Goal: Information Seeking & Learning: Learn about a topic

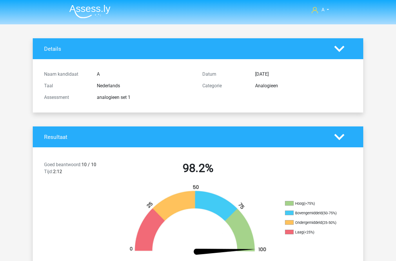
scroll to position [753, 0]
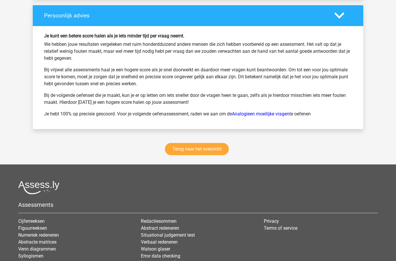
click at [218, 149] on link "Terug naar het overzicht" at bounding box center [197, 149] width 64 height 12
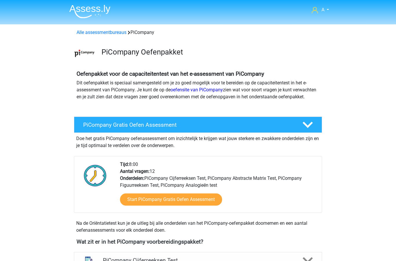
click at [115, 32] on link "Alle assessmentbureaus" at bounding box center [102, 33] width 50 height 6
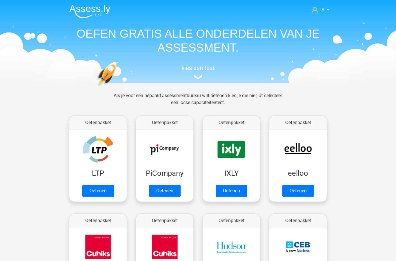
scroll to position [92, 0]
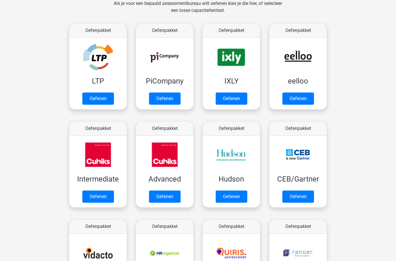
click at [234, 99] on link "Oefenen" at bounding box center [232, 99] width 32 height 12
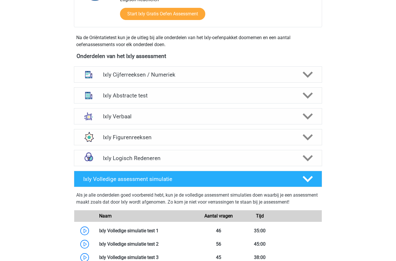
scroll to position [187, 0]
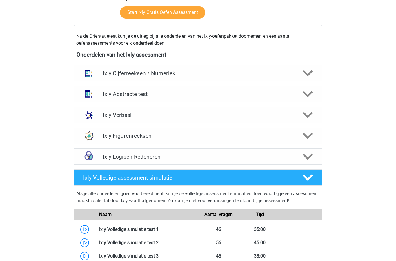
click at [308, 98] on icon at bounding box center [308, 94] width 10 height 10
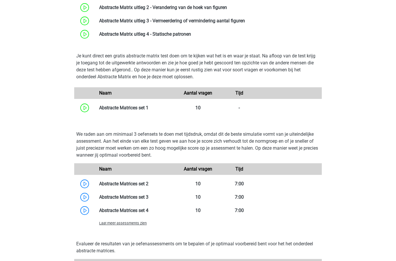
scroll to position [332, 0]
click at [149, 110] on link at bounding box center [149, 108] width 0 height 6
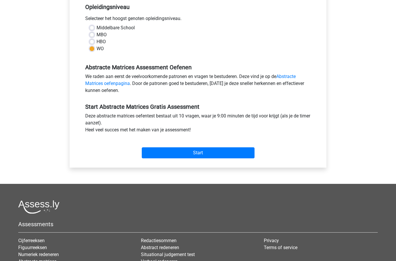
scroll to position [121, 0]
click at [223, 155] on input "Start" at bounding box center [198, 152] width 113 height 11
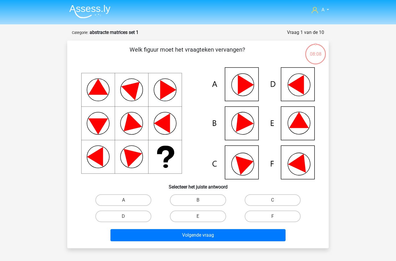
click at [136, 198] on label "A" at bounding box center [123, 200] width 56 height 12
click at [127, 200] on input "A" at bounding box center [126, 202] width 4 height 4
radio input "true"
click at [199, 237] on button "Volgende vraag" at bounding box center [199, 235] width 176 height 12
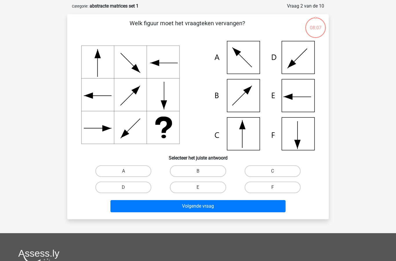
scroll to position [29, 0]
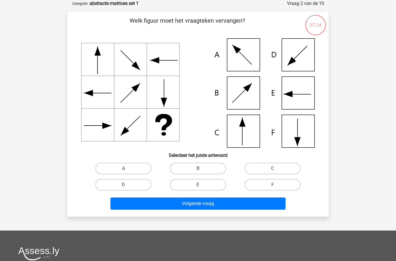
click at [278, 166] on label "C" at bounding box center [273, 169] width 56 height 12
click at [277, 169] on input "C" at bounding box center [275, 171] width 4 height 4
radio input "true"
click at [226, 205] on button "Volgende vraag" at bounding box center [199, 204] width 176 height 12
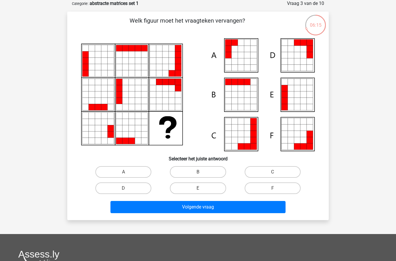
click at [213, 169] on label "B" at bounding box center [198, 172] width 56 height 12
click at [202, 172] on input "B" at bounding box center [200, 174] width 4 height 4
radio input "true"
click at [212, 207] on button "Volgende vraag" at bounding box center [199, 207] width 176 height 12
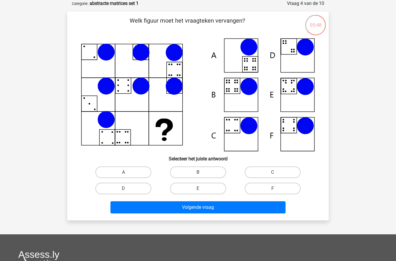
click at [207, 174] on label "B" at bounding box center [198, 173] width 56 height 12
click at [202, 174] on input "B" at bounding box center [200, 174] width 4 height 4
radio input "true"
click at [217, 210] on button "Volgende vraag" at bounding box center [199, 207] width 176 height 12
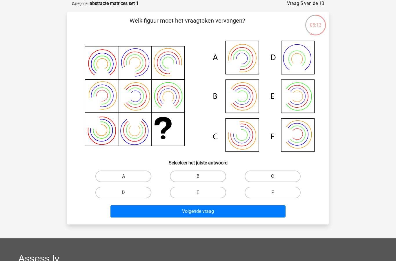
click at [212, 174] on label "B" at bounding box center [198, 177] width 56 height 12
click at [202, 176] on input "B" at bounding box center [200, 178] width 4 height 4
radio input "true"
click at [219, 212] on button "Volgende vraag" at bounding box center [199, 211] width 176 height 12
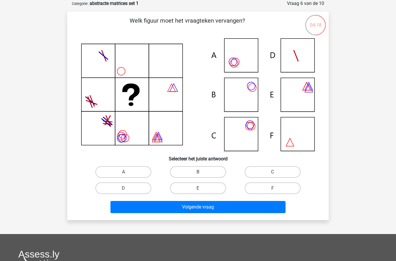
click at [210, 169] on label "B" at bounding box center [198, 172] width 56 height 12
click at [202, 172] on input "B" at bounding box center [200, 174] width 4 height 4
radio input "true"
click at [216, 208] on button "Volgende vraag" at bounding box center [199, 207] width 176 height 12
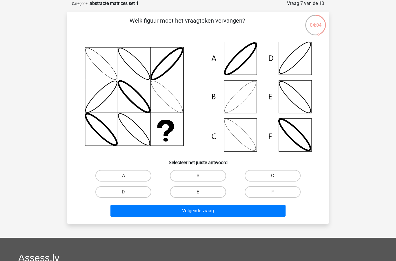
click at [212, 176] on label "B" at bounding box center [198, 176] width 56 height 12
click at [202, 176] on input "B" at bounding box center [200, 178] width 4 height 4
radio input "true"
click at [216, 211] on button "Volgende vraag" at bounding box center [199, 211] width 176 height 12
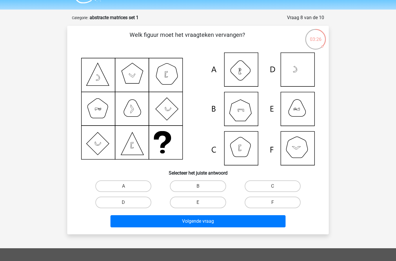
scroll to position [15, 0]
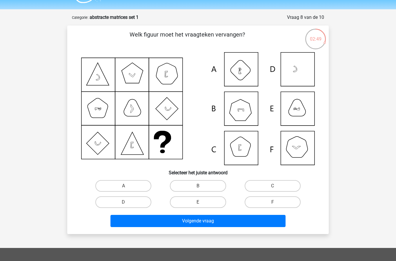
click at [207, 183] on label "B" at bounding box center [198, 186] width 56 height 12
click at [202, 186] on input "B" at bounding box center [200, 188] width 4 height 4
radio input "true"
click at [217, 221] on button "Volgende vraag" at bounding box center [199, 221] width 176 height 12
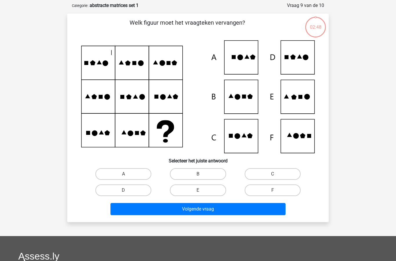
scroll to position [29, 0]
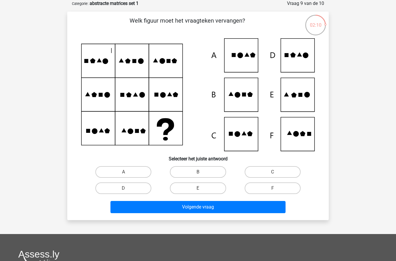
click at [208, 189] on label "E" at bounding box center [198, 189] width 56 height 12
click at [202, 189] on input "E" at bounding box center [200, 190] width 4 height 4
radio input "true"
click at [218, 207] on button "Volgende vraag" at bounding box center [199, 207] width 176 height 12
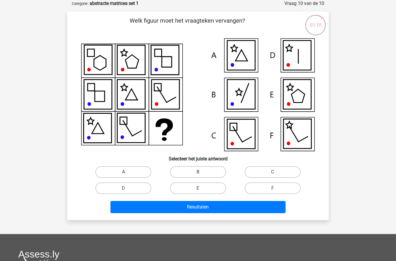
click at [130, 188] on label "D" at bounding box center [123, 189] width 56 height 12
click at [127, 188] on input "D" at bounding box center [126, 190] width 4 height 4
radio input "true"
click at [198, 207] on button "Resultaten" at bounding box center [199, 207] width 176 height 12
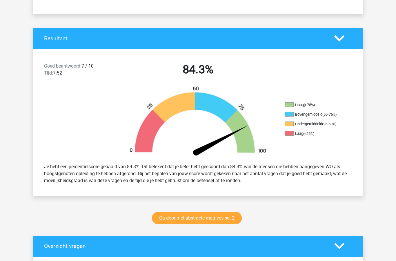
scroll to position [99, 0]
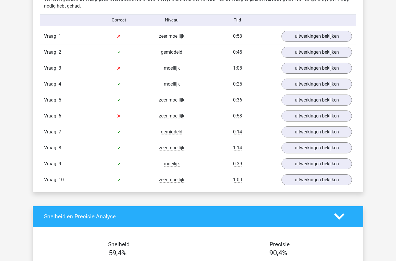
click at [313, 38] on link "uitwerkingen bekijken" at bounding box center [317, 36] width 71 height 11
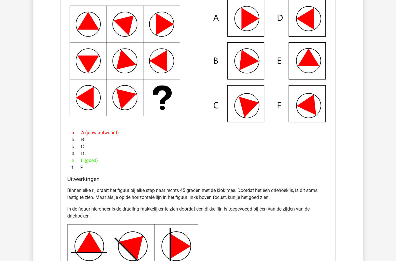
scroll to position [435, 0]
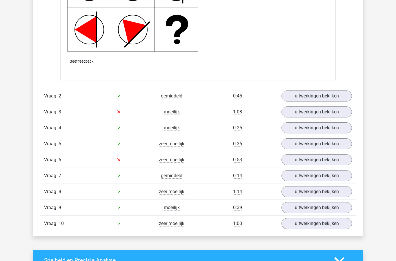
click at [312, 97] on link "uitwerkingen bekijken" at bounding box center [317, 96] width 71 height 11
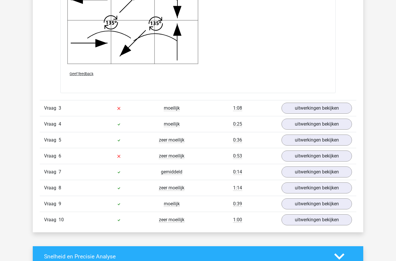
scroll to position [1145, 0]
click at [315, 109] on link "uitwerkingen bekijken" at bounding box center [317, 108] width 71 height 11
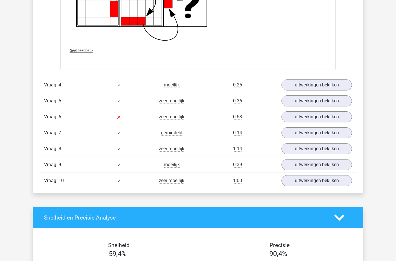
scroll to position [1633, 0]
click at [308, 83] on link "uitwerkingen bekijken" at bounding box center [317, 85] width 71 height 11
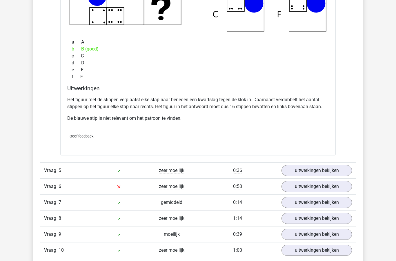
scroll to position [1871, 0]
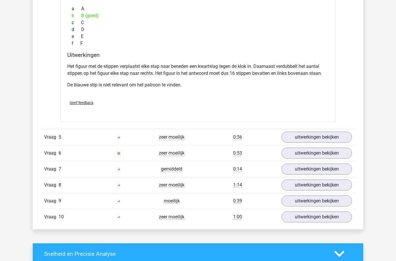
click at [317, 136] on link "uitwerkingen bekijken" at bounding box center [317, 137] width 71 height 11
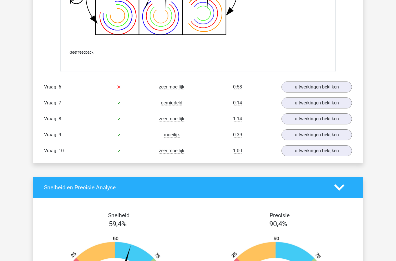
scroll to position [2347, 0]
click at [306, 86] on link "uitwerkingen bekijken" at bounding box center [317, 87] width 71 height 11
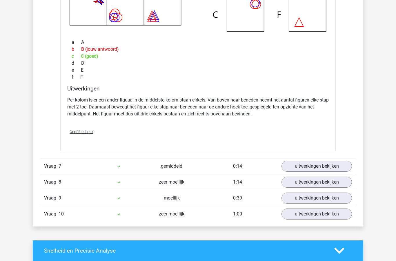
scroll to position [2554, 0]
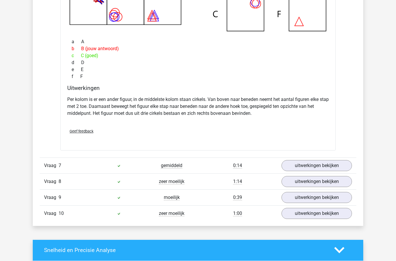
click at [299, 163] on link "uitwerkingen bekijken" at bounding box center [317, 165] width 71 height 11
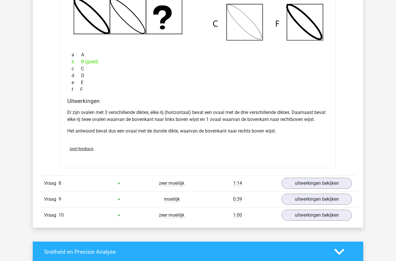
click at [300, 184] on link "uitwerkingen bekijken" at bounding box center [317, 183] width 71 height 11
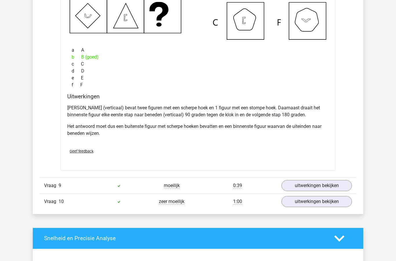
scroll to position [3126, 0]
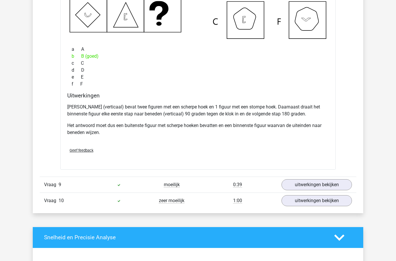
click at [320, 185] on link "uitwerkingen bekijken" at bounding box center [317, 184] width 71 height 11
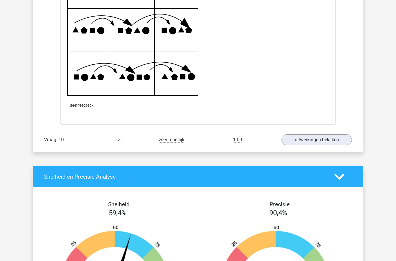
scroll to position [3573, 0]
click at [293, 143] on link "uitwerkingen bekijken" at bounding box center [317, 139] width 71 height 11
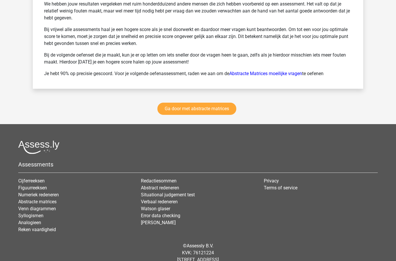
scroll to position [4253, 0]
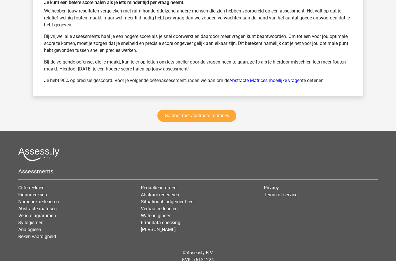
click at [227, 117] on link "Ga door met abstracte matrices" at bounding box center [197, 116] width 79 height 12
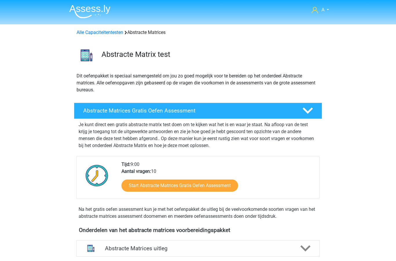
click at [112, 30] on link "Alle Capaciteitentesten" at bounding box center [100, 33] width 47 height 6
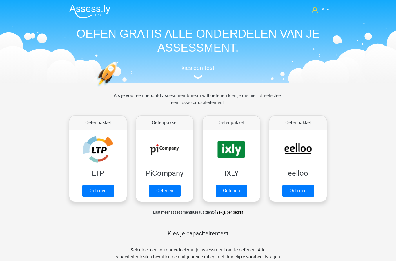
click at [168, 185] on link "Oefenen" at bounding box center [165, 191] width 32 height 12
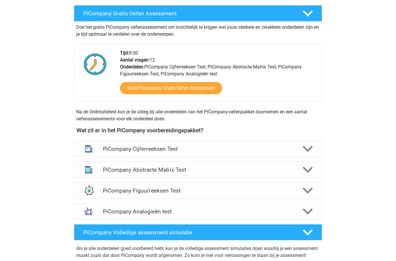
scroll to position [130, 0]
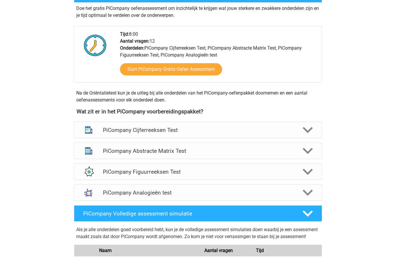
click at [308, 156] on icon at bounding box center [308, 151] width 10 height 10
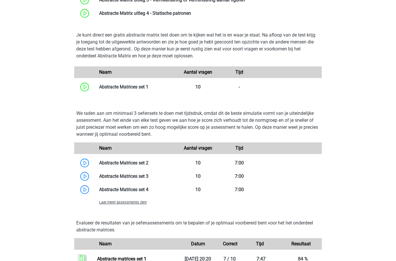
scroll to position [353, 0]
click at [149, 90] on link at bounding box center [149, 87] width 0 height 6
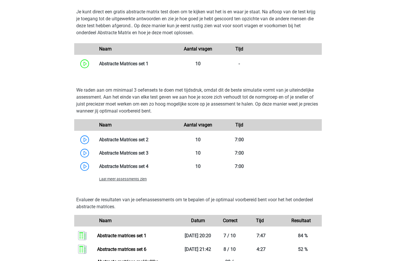
click at [149, 142] on link at bounding box center [149, 140] width 0 height 6
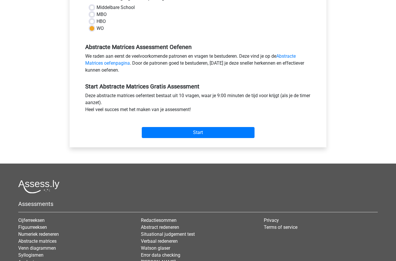
click at [228, 131] on input "Start" at bounding box center [198, 132] width 113 height 11
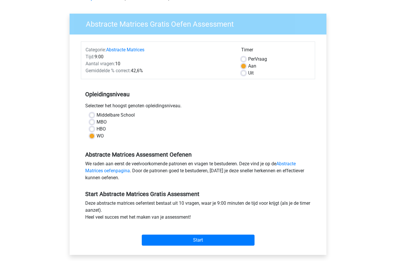
scroll to position [31, 0]
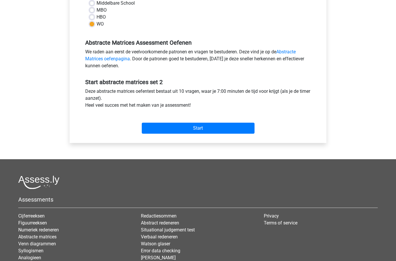
scroll to position [146, 0]
click at [218, 127] on input "Start" at bounding box center [198, 128] width 113 height 11
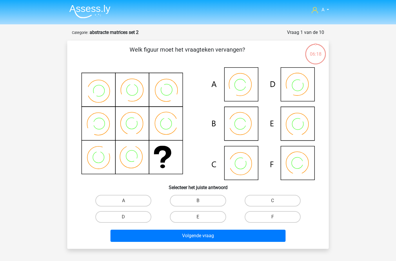
click at [270, 199] on label "C" at bounding box center [273, 201] width 56 height 12
click at [273, 201] on input "C" at bounding box center [275, 203] width 4 height 4
radio input "true"
click at [239, 235] on button "Volgende vraag" at bounding box center [199, 236] width 176 height 12
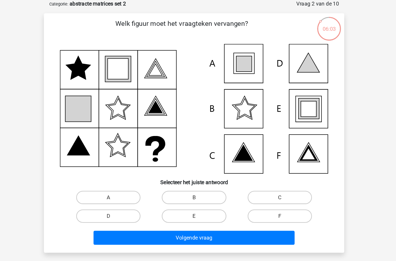
scroll to position [29, 0]
click at [170, 186] on label "E" at bounding box center [198, 189] width 56 height 12
click at [198, 189] on input "E" at bounding box center [200, 191] width 4 height 4
radio input "true"
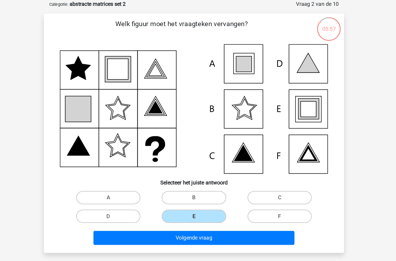
click at [176, 209] on button "Volgende vraag" at bounding box center [199, 207] width 176 height 12
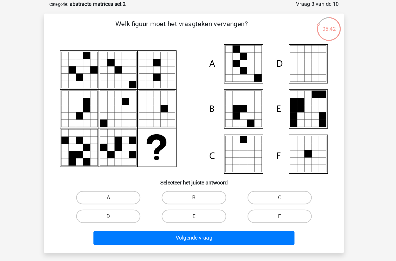
click at [101, 174] on label "A" at bounding box center [123, 173] width 56 height 12
click at [124, 174] on input "A" at bounding box center [126, 174] width 4 height 4
radio input "true"
click at [159, 205] on button "Volgende vraag" at bounding box center [199, 207] width 176 height 12
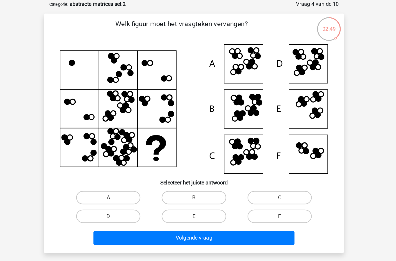
click at [100, 189] on label "D" at bounding box center [123, 189] width 56 height 12
click at [124, 189] on input "D" at bounding box center [126, 191] width 4 height 4
radio input "true"
click at [147, 209] on button "Volgende vraag" at bounding box center [199, 207] width 176 height 12
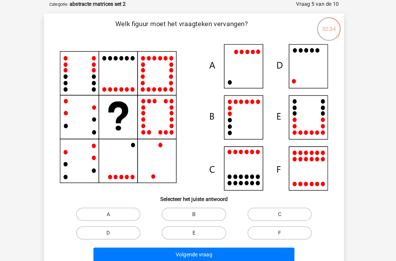
click at [103, 201] on label "D" at bounding box center [123, 203] width 56 height 12
click at [124, 203] on input "D" at bounding box center [126, 205] width 4 height 4
radio input "true"
click at [158, 219] on button "Volgende vraag" at bounding box center [199, 222] width 176 height 12
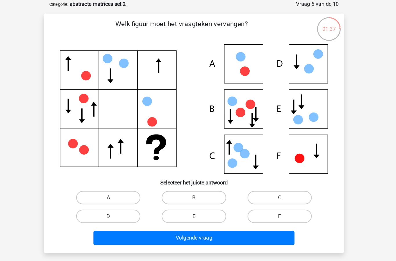
click at [173, 187] on label "E" at bounding box center [198, 189] width 56 height 12
click at [198, 189] on input "E" at bounding box center [200, 191] width 4 height 4
radio input "true"
click at [174, 208] on button "Volgende vraag" at bounding box center [199, 207] width 176 height 12
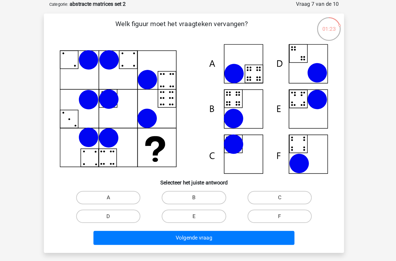
click at [174, 169] on label "B" at bounding box center [198, 173] width 56 height 12
click at [198, 172] on input "B" at bounding box center [200, 174] width 4 height 4
radio input "true"
click at [180, 207] on button "Volgende vraag" at bounding box center [199, 207] width 176 height 12
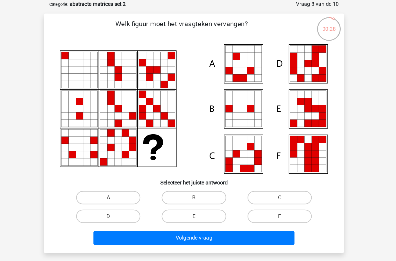
click at [172, 183] on label "E" at bounding box center [198, 189] width 56 height 12
click at [198, 189] on input "E" at bounding box center [200, 191] width 4 height 4
radio input "true"
click at [179, 206] on button "Volgende vraag" at bounding box center [199, 207] width 176 height 12
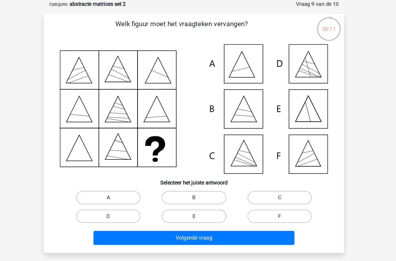
click at [175, 188] on label "E" at bounding box center [198, 189] width 56 height 12
click at [198, 189] on input "E" at bounding box center [200, 191] width 4 height 4
radio input "true"
click at [183, 207] on button "Volgende vraag" at bounding box center [199, 207] width 176 height 12
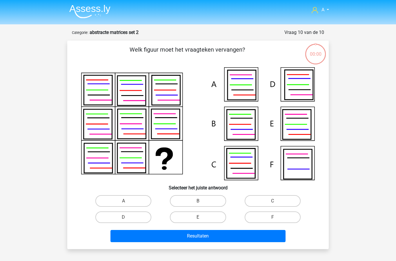
scroll to position [29, 29]
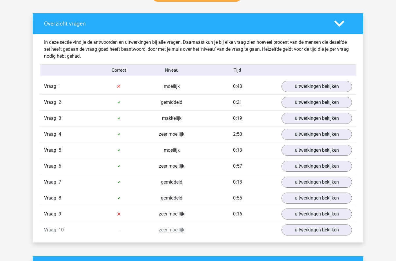
scroll to position [321, 0]
click at [325, 87] on link "uitwerkingen bekijken" at bounding box center [317, 86] width 71 height 11
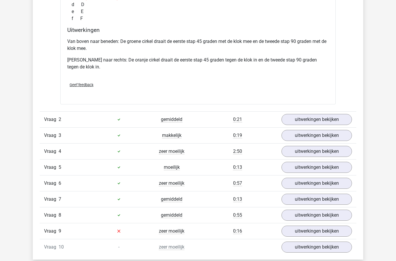
scroll to position [594, 0]
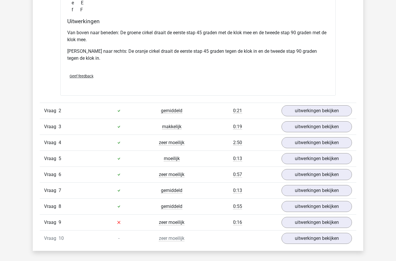
click at [307, 109] on link "uitwerkingen bekijken" at bounding box center [317, 110] width 71 height 11
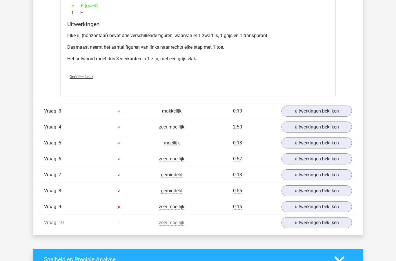
click at [304, 110] on link "uitwerkingen bekijken" at bounding box center [317, 111] width 71 height 11
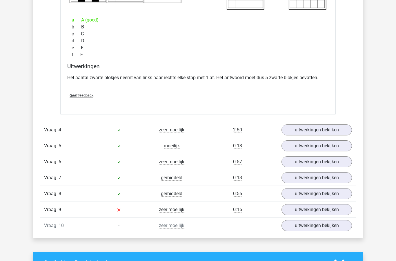
scroll to position [1146, 0]
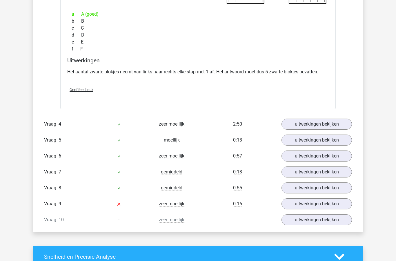
click at [304, 121] on link "uitwerkingen bekijken" at bounding box center [317, 124] width 71 height 11
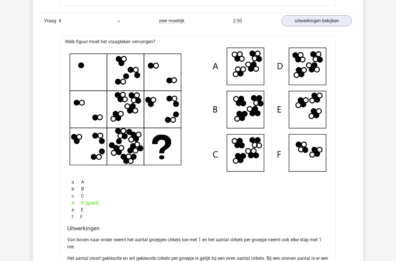
scroll to position [1251, 0]
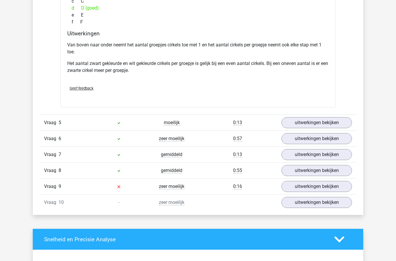
click at [314, 121] on link "uitwerkingen bekijken" at bounding box center [317, 122] width 71 height 11
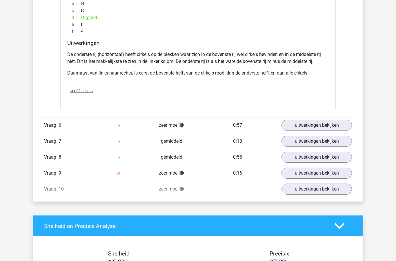
scroll to position [1748, 0]
click at [311, 125] on link "uitwerkingen bekijken" at bounding box center [317, 125] width 71 height 11
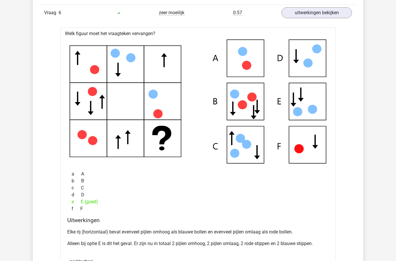
scroll to position [1863, 0]
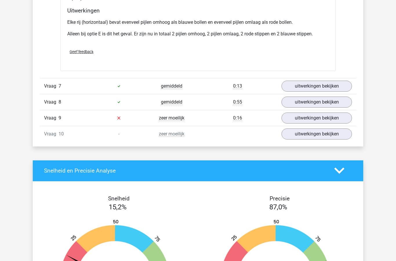
click at [316, 87] on link "uitwerkingen bekijken" at bounding box center [317, 86] width 71 height 11
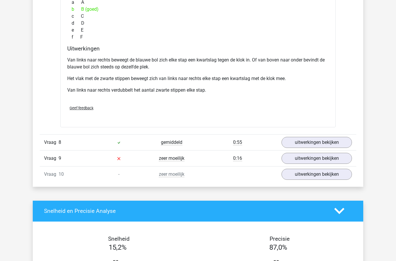
scroll to position [2316, 0]
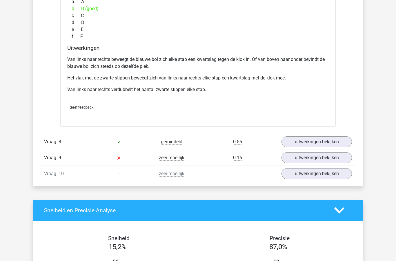
click at [311, 140] on link "uitwerkingen bekijken" at bounding box center [317, 141] width 71 height 11
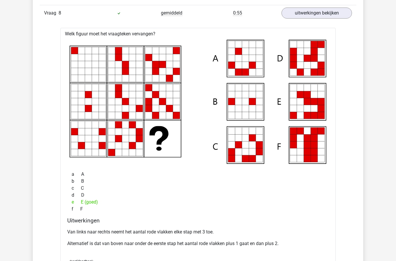
scroll to position [2445, 0]
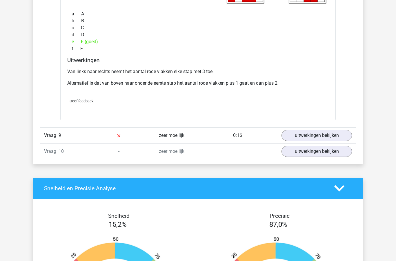
click at [297, 135] on link "uitwerkingen bekijken" at bounding box center [317, 135] width 71 height 11
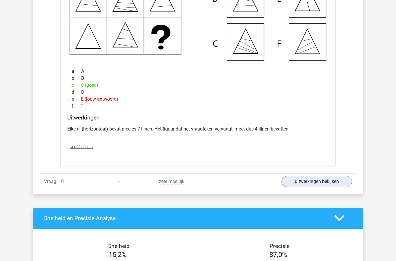
scroll to position [2834, 0]
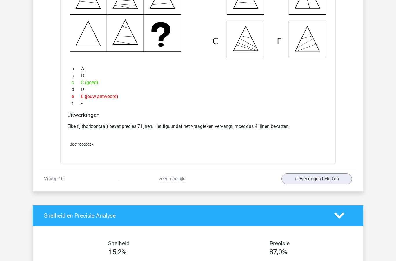
click at [303, 178] on link "uitwerkingen bekijken" at bounding box center [317, 179] width 71 height 11
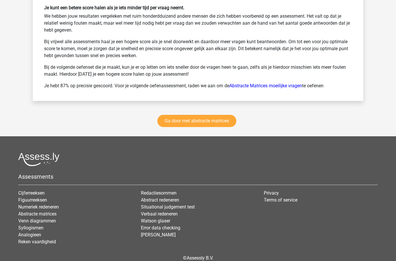
scroll to position [3550, 0]
click at [178, 122] on link "Ga door met abstracte matrices" at bounding box center [197, 121] width 79 height 12
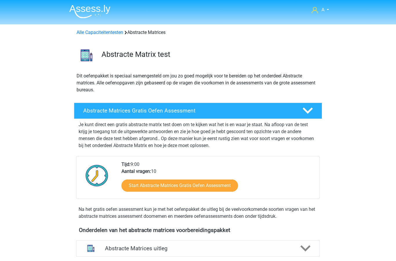
click at [96, 33] on link "Alle Capaciteitentesten" at bounding box center [100, 33] width 47 height 6
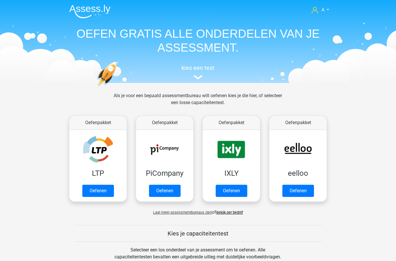
click at [298, 189] on link "Oefenen" at bounding box center [299, 191] width 32 height 12
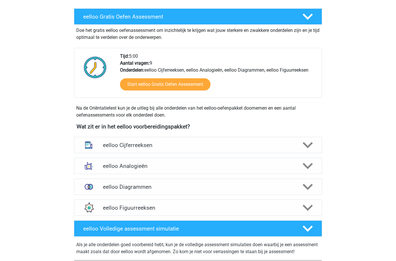
scroll to position [104, 0]
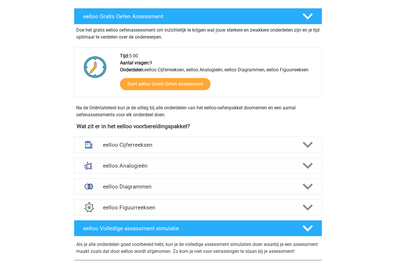
click at [309, 144] on icon at bounding box center [308, 145] width 10 height 10
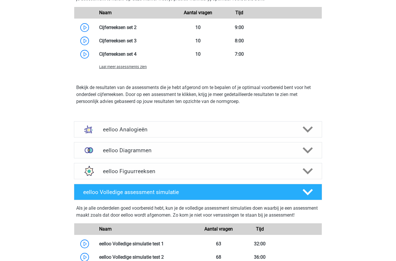
scroll to position [469, 0]
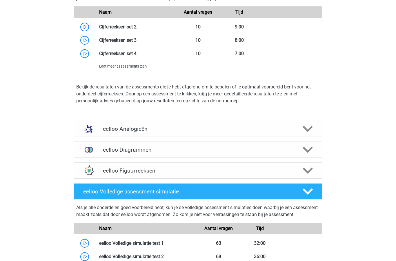
click at [305, 172] on icon at bounding box center [308, 171] width 10 height 10
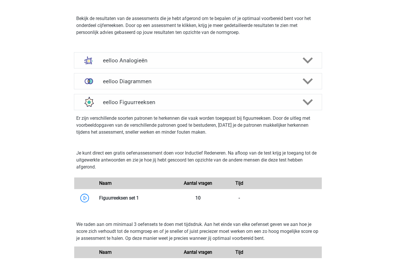
scroll to position [536, 0]
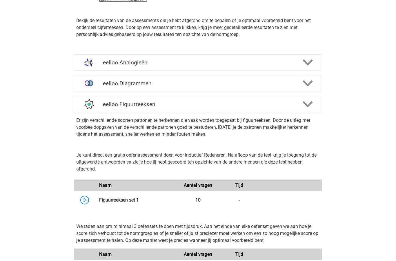
click at [309, 63] on polygon at bounding box center [308, 62] width 10 height 6
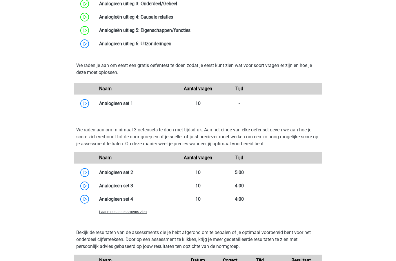
scroll to position [729, 0]
click at [133, 104] on link at bounding box center [133, 104] width 0 height 6
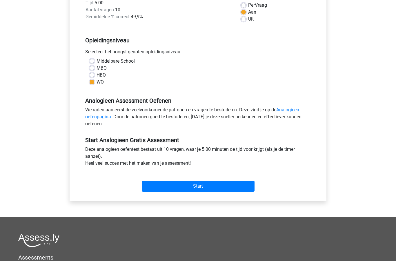
scroll to position [100, 0]
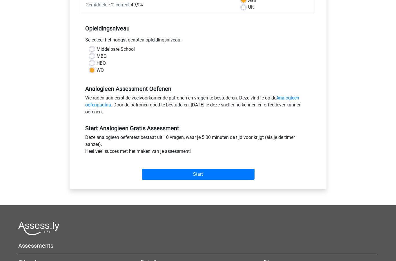
click at [227, 175] on input "Start" at bounding box center [198, 174] width 113 height 11
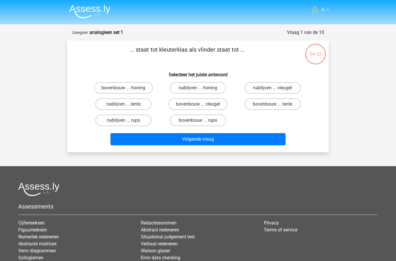
click at [201, 120] on input "bovenbouw ... rups" at bounding box center [200, 122] width 4 height 4
radio input "true"
click at [216, 141] on button "Volgende vraag" at bounding box center [199, 139] width 176 height 12
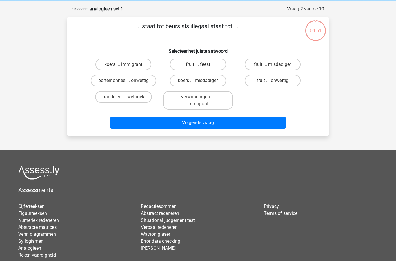
scroll to position [29, 0]
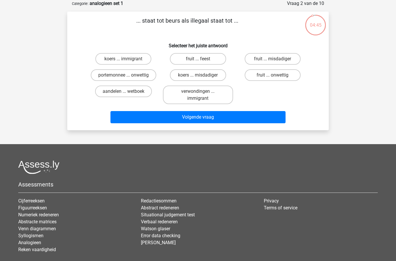
click at [134, 75] on label "portemonnee ... onwettig" at bounding box center [124, 75] width 66 height 12
click at [127, 75] on input "portemonnee ... onwettig" at bounding box center [126, 77] width 4 height 4
radio input "true"
click at [212, 118] on button "Volgende vraag" at bounding box center [199, 117] width 176 height 12
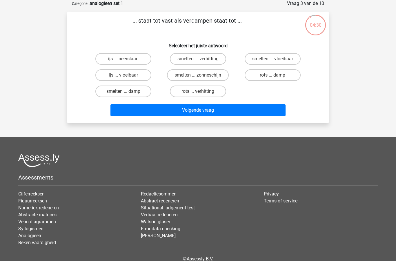
click at [276, 58] on label "smelten ... vloeibaar" at bounding box center [273, 59] width 56 height 12
click at [276, 59] on input "smelten ... vloeibaar" at bounding box center [275, 61] width 4 height 4
radio input "true"
click at [213, 110] on button "Volgende vraag" at bounding box center [199, 110] width 176 height 12
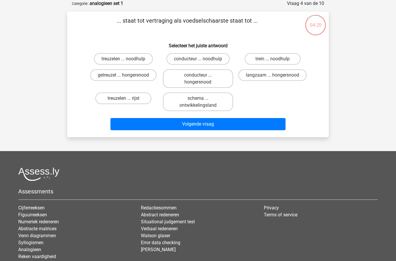
click at [136, 77] on label "getreuzel ... hongersnood" at bounding box center [123, 75] width 66 height 12
click at [127, 77] on input "getreuzel ... hongersnood" at bounding box center [126, 77] width 4 height 4
radio input "true"
click at [206, 124] on button "Volgende vraag" at bounding box center [199, 124] width 176 height 12
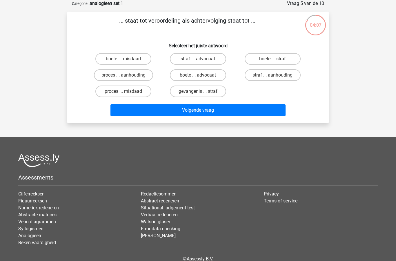
click at [136, 75] on label "proces ... aanhouding" at bounding box center [123, 75] width 59 height 12
click at [127, 75] on input "proces ... aanhouding" at bounding box center [126, 77] width 4 height 4
radio input "true"
click at [214, 108] on button "Volgende vraag" at bounding box center [199, 110] width 176 height 12
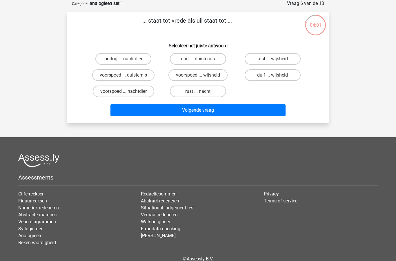
click at [273, 78] on input "duif ... wijsheid" at bounding box center [275, 77] width 4 height 4
radio input "true"
click at [229, 113] on button "Volgende vraag" at bounding box center [199, 110] width 176 height 12
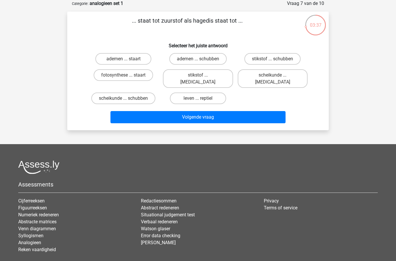
click at [269, 58] on label "stikstof ... schubben" at bounding box center [273, 59] width 56 height 12
click at [273, 59] on input "stikstof ... schubben" at bounding box center [275, 61] width 4 height 4
radio input "true"
click at [237, 111] on button "Volgende vraag" at bounding box center [199, 117] width 176 height 12
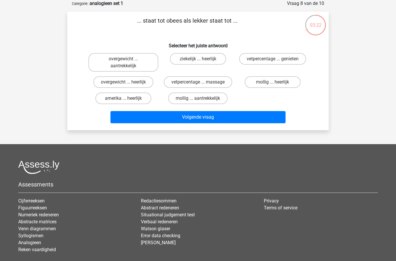
click at [137, 82] on label "overgewicht ... heerlijk" at bounding box center [123, 82] width 60 height 12
click at [127, 82] on input "overgewicht ... heerlijk" at bounding box center [126, 84] width 4 height 4
radio input "true"
click at [235, 118] on button "Volgende vraag" at bounding box center [199, 117] width 176 height 12
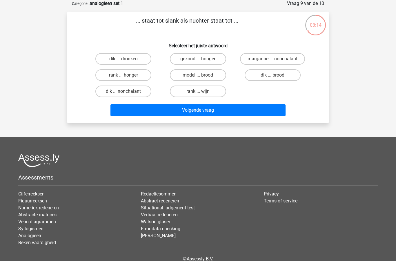
click at [128, 56] on label "dik ... dronken" at bounding box center [123, 59] width 56 height 12
click at [127, 59] on input "dik ... dronken" at bounding box center [126, 61] width 4 height 4
radio input "true"
click at [230, 112] on button "Volgende vraag" at bounding box center [199, 110] width 176 height 12
click at [276, 74] on label "pixel ... wiel" at bounding box center [273, 75] width 56 height 12
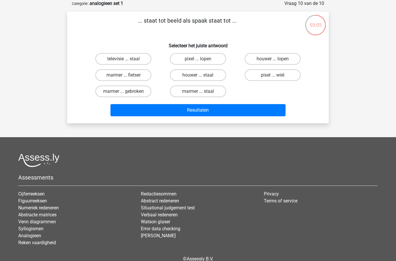
click at [276, 75] on input "pixel ... wiel" at bounding box center [275, 77] width 4 height 4
radio input "true"
click at [234, 111] on button "Resultaten" at bounding box center [199, 110] width 176 height 12
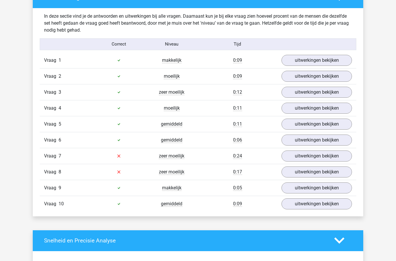
scroll to position [348, 0]
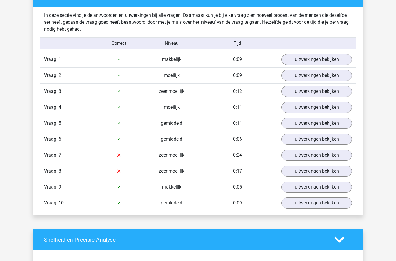
click at [312, 158] on link "uitwerkingen bekijken" at bounding box center [317, 155] width 71 height 11
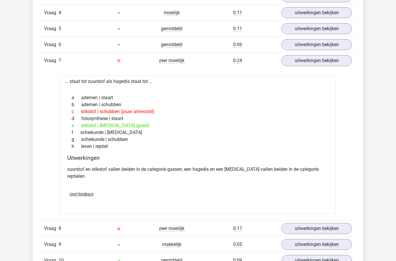
scroll to position [443, 0]
click at [317, 223] on link "uitwerkingen bekijken" at bounding box center [317, 228] width 71 height 11
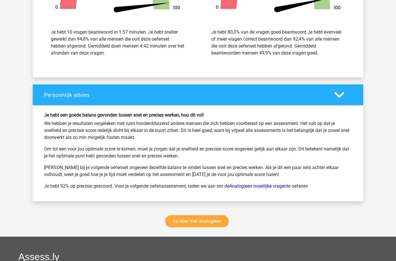
scroll to position [1023, 0]
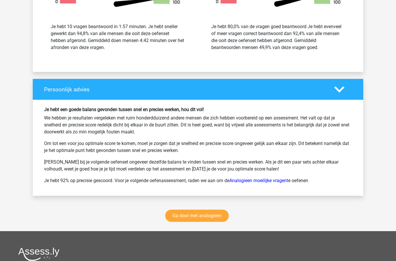
click at [218, 212] on link "Ga door met analogieen" at bounding box center [197, 216] width 64 height 12
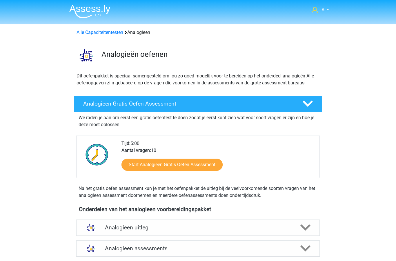
click at [106, 32] on link "Alle Capaciteitentesten" at bounding box center [100, 33] width 47 height 6
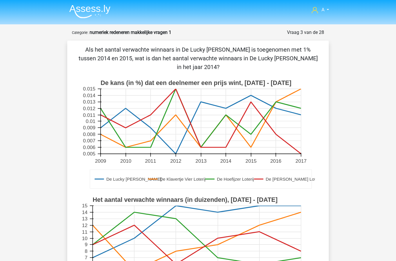
scroll to position [56, 0]
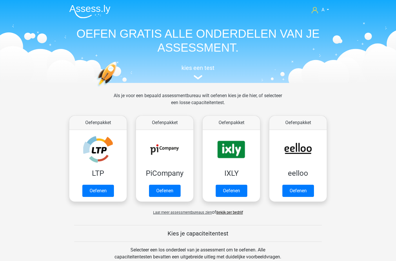
click at [164, 185] on link "Oefenen" at bounding box center [165, 191] width 32 height 12
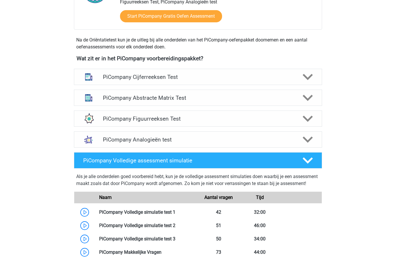
scroll to position [184, 0]
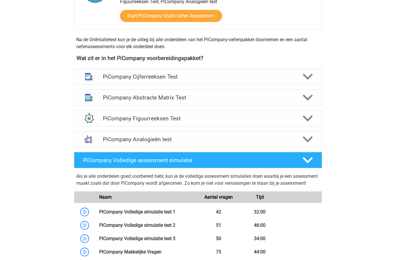
click at [310, 102] on icon at bounding box center [308, 98] width 10 height 10
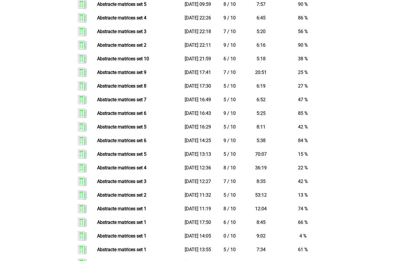
scroll to position [722, 0]
click at [129, 34] on link "Abstracte matrices set 3" at bounding box center [121, 32] width 49 height 6
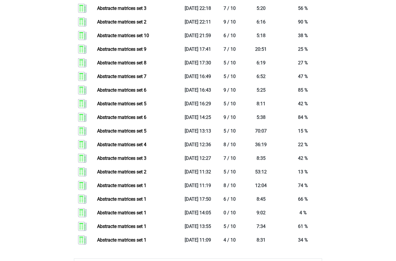
click at [132, 25] on link "Abstracte matrices set 2" at bounding box center [121, 22] width 49 height 6
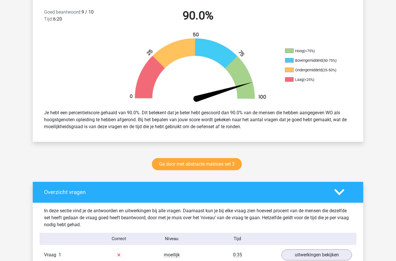
scroll to position [153, 0]
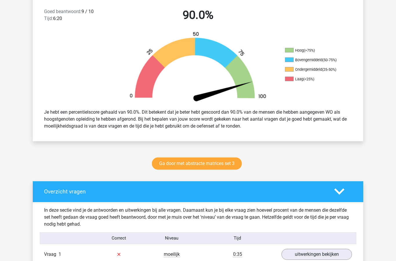
click at [231, 162] on link "Ga door met abstracte matrices set 3" at bounding box center [197, 164] width 90 height 12
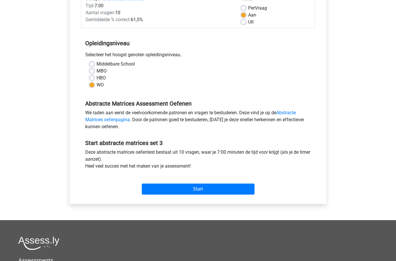
scroll to position [85, 0]
click at [233, 188] on input "Start" at bounding box center [198, 189] width 113 height 11
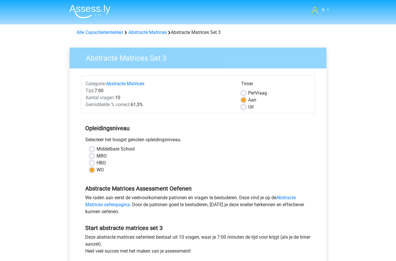
scroll to position [108, 0]
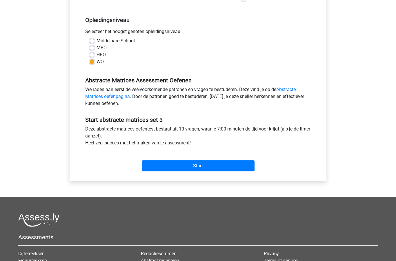
click at [216, 165] on input "Start" at bounding box center [198, 165] width 113 height 11
click at [199, 164] on input "Start" at bounding box center [198, 165] width 113 height 11
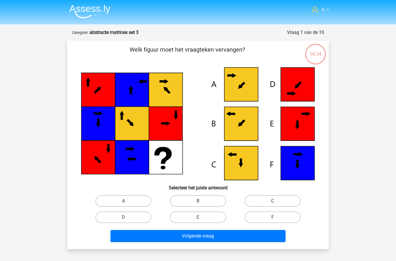
click at [272, 201] on label "C" at bounding box center [273, 201] width 56 height 12
click at [273, 201] on input "C" at bounding box center [275, 203] width 4 height 4
radio input "true"
click at [234, 237] on button "Volgende vraag" at bounding box center [199, 236] width 176 height 12
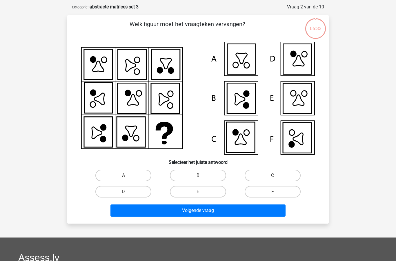
scroll to position [29, 0]
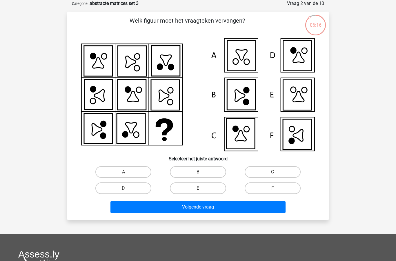
click at [279, 187] on label "F" at bounding box center [273, 189] width 56 height 12
click at [277, 188] on input "F" at bounding box center [275, 190] width 4 height 4
radio input "true"
click at [235, 207] on button "Volgende vraag" at bounding box center [199, 207] width 176 height 12
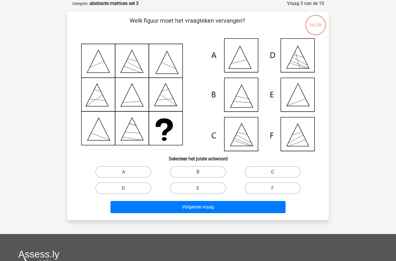
click at [198, 190] on input "E" at bounding box center [200, 190] width 4 height 4
radio input "true"
click at [207, 211] on button "Volgende vraag" at bounding box center [199, 207] width 176 height 12
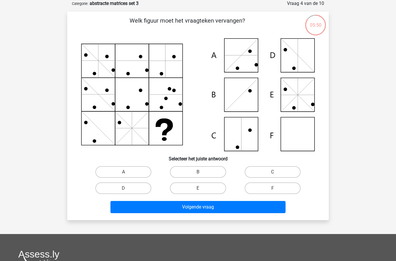
click at [276, 185] on label "F" at bounding box center [273, 189] width 56 height 12
click at [276, 188] on input "F" at bounding box center [275, 190] width 4 height 4
radio input "true"
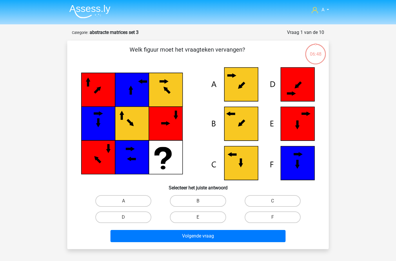
click at [276, 202] on input "C" at bounding box center [275, 203] width 4 height 4
radio input "true"
click at [230, 239] on button "Volgende vraag" at bounding box center [199, 236] width 176 height 12
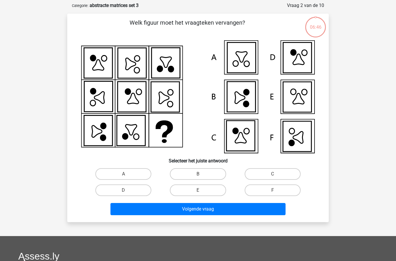
scroll to position [29, 0]
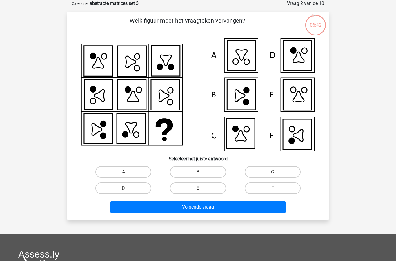
click at [267, 190] on label "F" at bounding box center [273, 189] width 56 height 12
click at [273, 190] on input "F" at bounding box center [275, 190] width 4 height 4
radio input "true"
click at [223, 208] on button "Volgende vraag" at bounding box center [199, 207] width 176 height 12
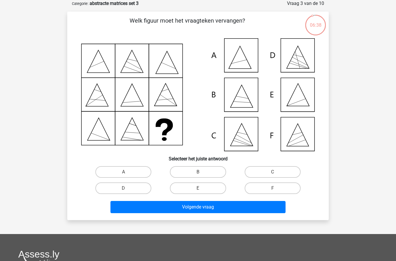
click at [201, 191] on input "E" at bounding box center [200, 190] width 4 height 4
radio input "true"
click at [225, 209] on button "Volgende vraag" at bounding box center [199, 207] width 176 height 12
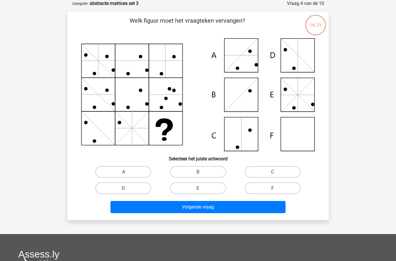
click at [276, 190] on input "F" at bounding box center [275, 190] width 4 height 4
radio input "true"
click at [224, 209] on button "Volgende vraag" at bounding box center [199, 207] width 176 height 12
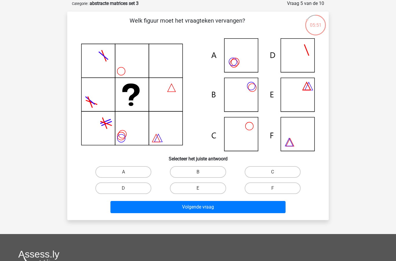
click at [209, 176] on label "B" at bounding box center [198, 172] width 56 height 12
click at [202, 176] on input "B" at bounding box center [200, 174] width 4 height 4
radio input "true"
click at [207, 208] on button "Volgende vraag" at bounding box center [199, 207] width 176 height 12
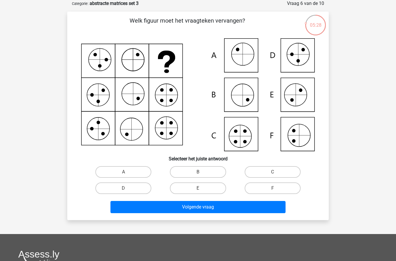
click at [274, 174] on input "C" at bounding box center [275, 174] width 4 height 4
radio input "true"
click at [214, 207] on button "Volgende vraag" at bounding box center [199, 207] width 176 height 12
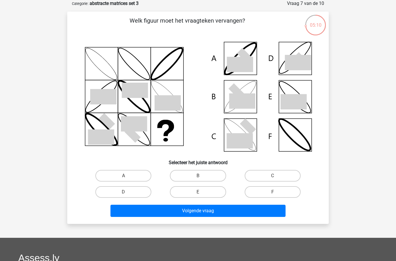
click at [209, 175] on label "B" at bounding box center [198, 176] width 56 height 12
click at [202, 176] on input "B" at bounding box center [200, 178] width 4 height 4
radio input "true"
click at [215, 212] on button "Volgende vraag" at bounding box center [199, 211] width 176 height 12
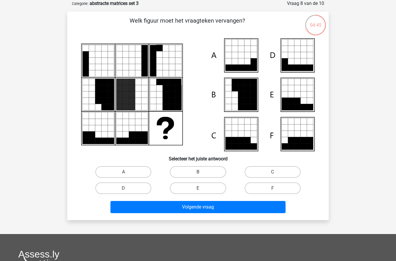
click at [279, 172] on label "C" at bounding box center [273, 172] width 56 height 12
click at [277, 172] on input "C" at bounding box center [275, 174] width 4 height 4
radio input "true"
click at [214, 209] on button "Volgende vraag" at bounding box center [199, 207] width 176 height 12
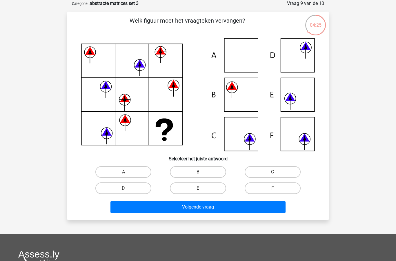
click at [271, 174] on label "C" at bounding box center [273, 172] width 56 height 12
click at [273, 174] on input "C" at bounding box center [275, 174] width 4 height 4
radio input "true"
click at [235, 212] on button "Volgende vraag" at bounding box center [199, 207] width 176 height 12
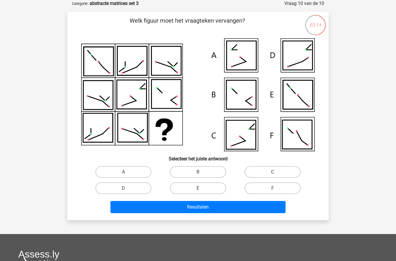
click at [274, 173] on input "C" at bounding box center [275, 174] width 4 height 4
radio input "true"
click at [241, 206] on button "Resultaten" at bounding box center [199, 207] width 176 height 12
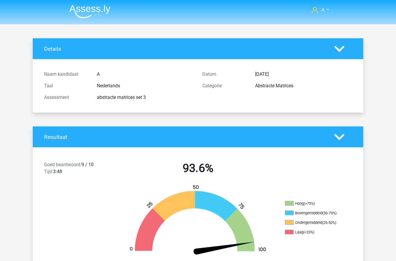
click at [282, 160] on div "Goed beantwoord: 9 / 10 Tijd: 3:48 93.6%" at bounding box center [198, 169] width 331 height 30
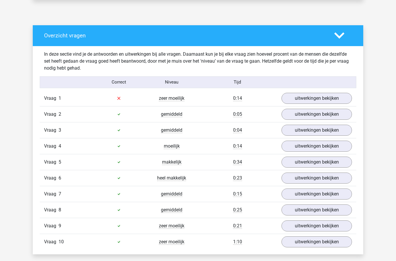
scroll to position [295, 0]
click at [313, 99] on link "uitwerkingen bekijken" at bounding box center [317, 98] width 71 height 11
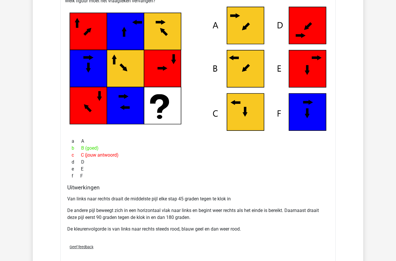
scroll to position [418, 0]
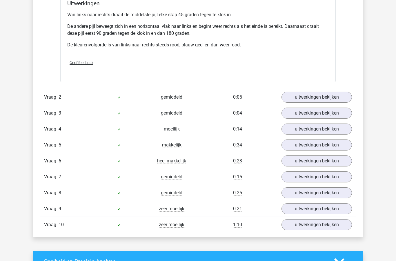
click at [312, 100] on link "uitwerkingen bekijken" at bounding box center [317, 97] width 71 height 11
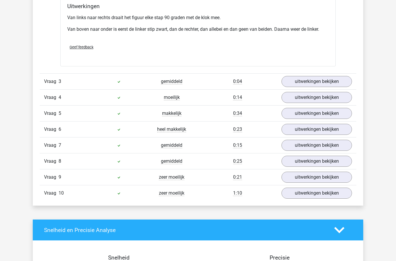
scroll to position [897, 0]
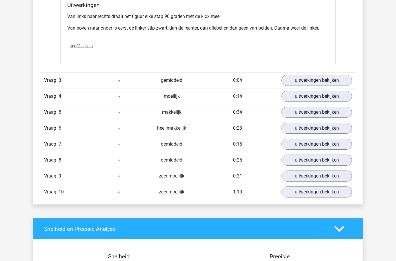
click at [312, 80] on link "uitwerkingen bekijken" at bounding box center [317, 80] width 71 height 11
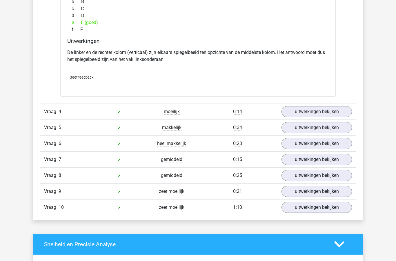
click at [319, 113] on link "uitwerkingen bekijken" at bounding box center [317, 112] width 71 height 11
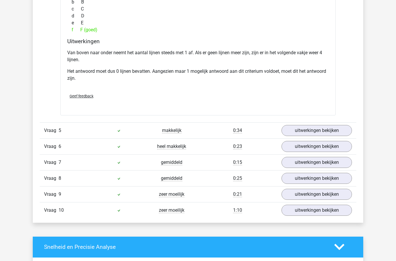
scroll to position [1425, 0]
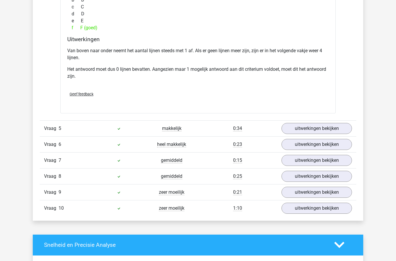
click at [322, 131] on link "uitwerkingen bekijken" at bounding box center [317, 128] width 71 height 11
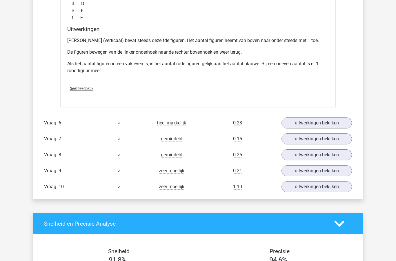
scroll to position [1732, 0]
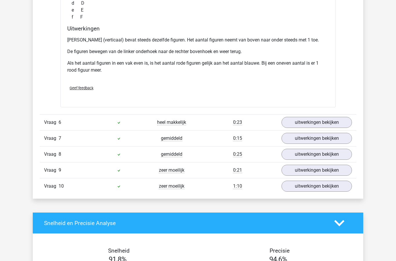
click at [314, 122] on link "uitwerkingen bekijken" at bounding box center [317, 122] width 71 height 11
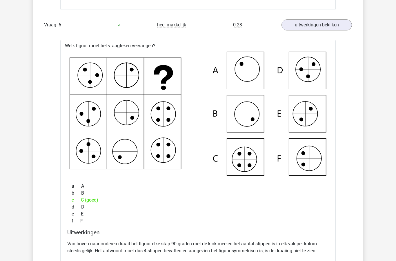
scroll to position [1830, 0]
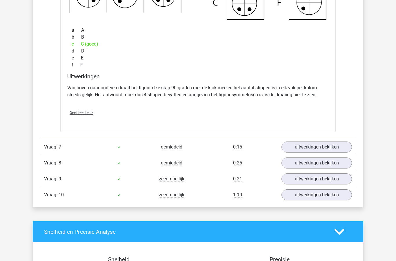
click at [307, 146] on link "uitwerkingen bekijken" at bounding box center [317, 147] width 71 height 11
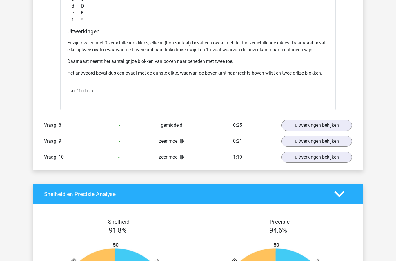
scroll to position [2314, 0]
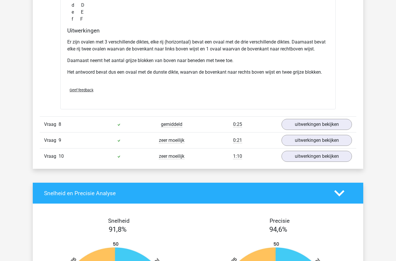
click at [316, 124] on link "uitwerkingen bekijken" at bounding box center [317, 124] width 71 height 11
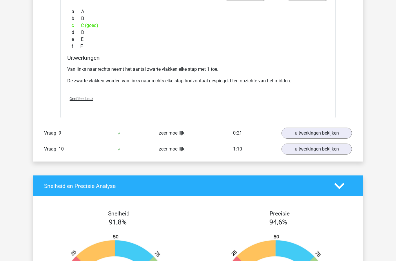
click at [309, 133] on link "uitwerkingen bekijken" at bounding box center [317, 133] width 71 height 11
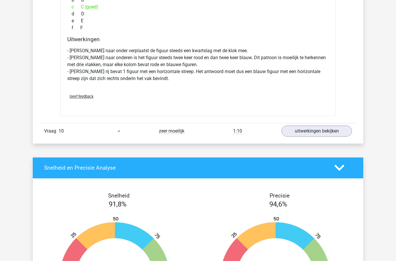
scroll to position [2890, 0]
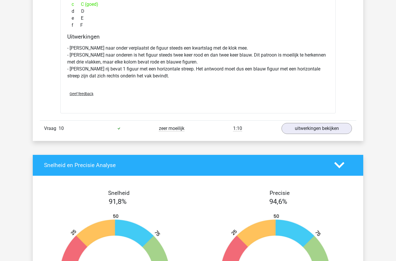
click at [308, 129] on link "uitwerkingen bekijken" at bounding box center [317, 128] width 71 height 11
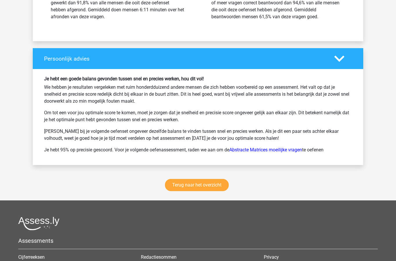
scroll to position [3475, 0]
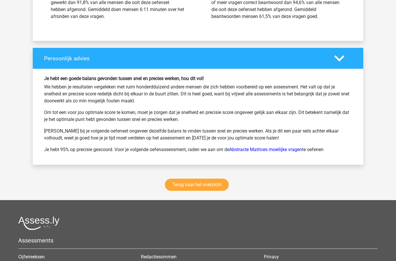
click at [215, 187] on link "Terug naar het overzicht" at bounding box center [197, 185] width 64 height 12
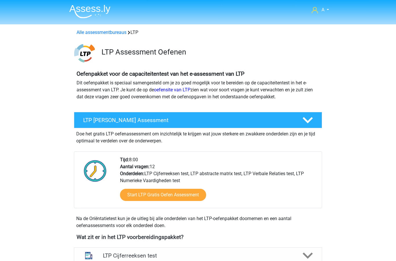
click at [109, 33] on link "Alle assessmentbureaus" at bounding box center [102, 33] width 50 height 6
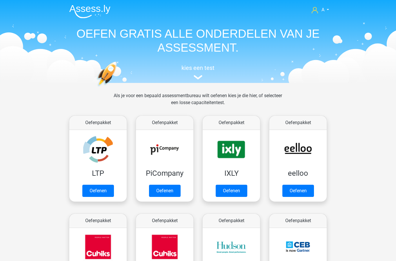
scroll to position [92, 0]
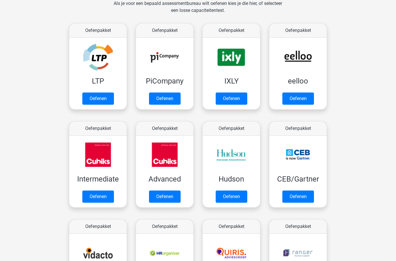
click at [166, 100] on link "Oefenen" at bounding box center [165, 99] width 32 height 12
click at [104, 198] on link "Oefenen" at bounding box center [98, 197] width 32 height 12
click at [167, 197] on link "Oefenen" at bounding box center [165, 197] width 32 height 12
click at [240, 196] on link "Oefenen" at bounding box center [232, 197] width 32 height 12
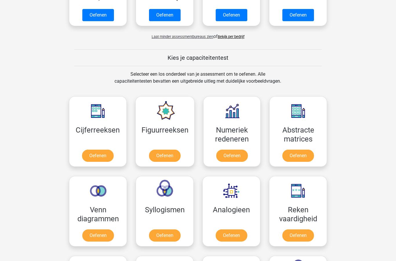
scroll to position [471, 0]
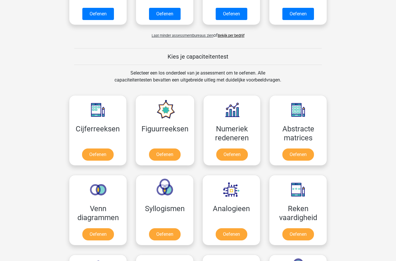
click at [302, 156] on link "Oefenen" at bounding box center [299, 155] width 32 height 12
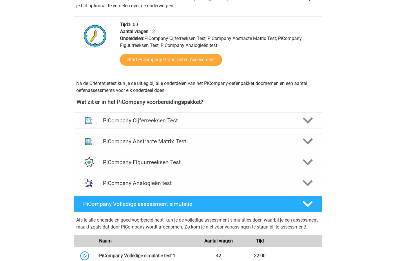
click at [308, 145] on polygon at bounding box center [308, 142] width 10 height 6
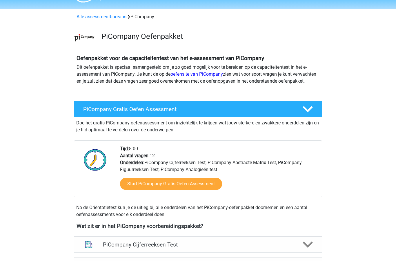
scroll to position [14, 0]
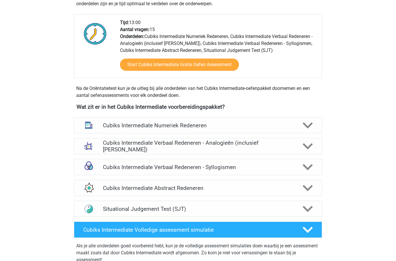
scroll to position [135, 0]
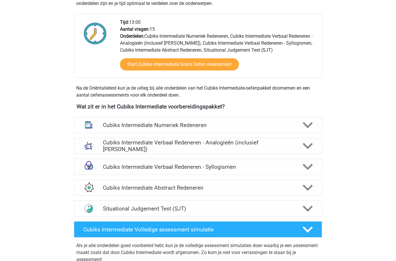
click at [308, 188] on icon at bounding box center [308, 188] width 10 height 10
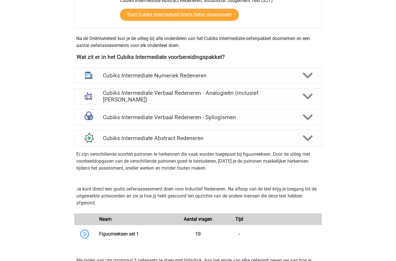
scroll to position [184, 0]
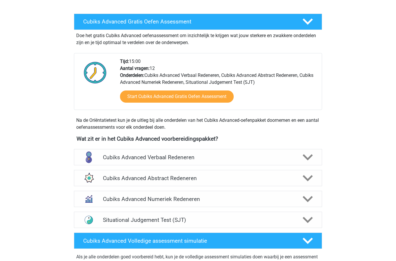
scroll to position [96, 0]
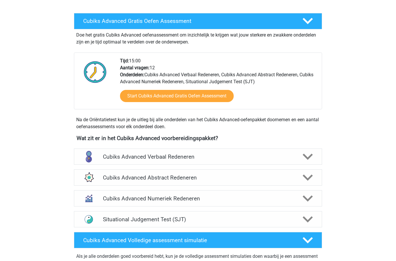
click at [311, 178] on icon at bounding box center [308, 178] width 10 height 10
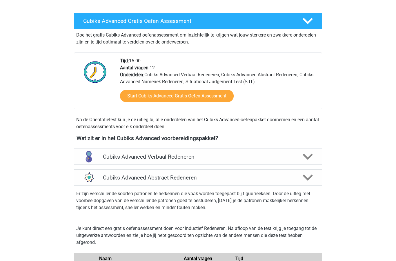
scroll to position [96, 0]
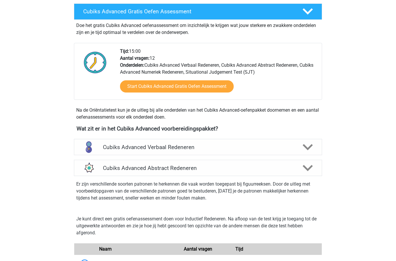
click at [310, 148] on polygon at bounding box center [308, 147] width 10 height 6
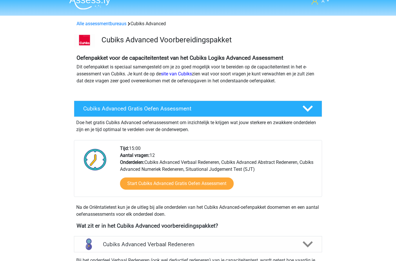
scroll to position [0, 0]
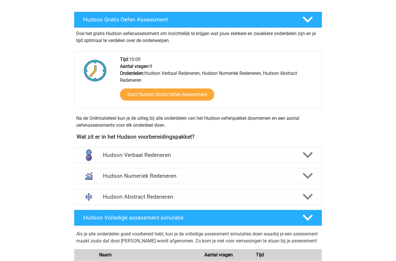
scroll to position [97, 0]
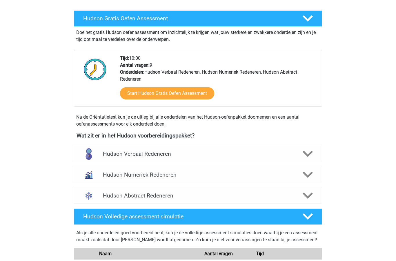
click at [310, 195] on polygon at bounding box center [308, 196] width 10 height 6
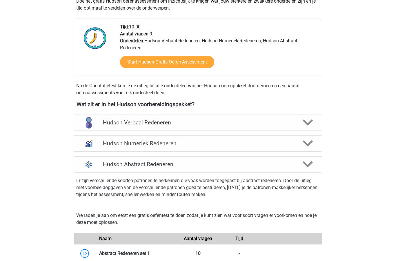
scroll to position [130, 0]
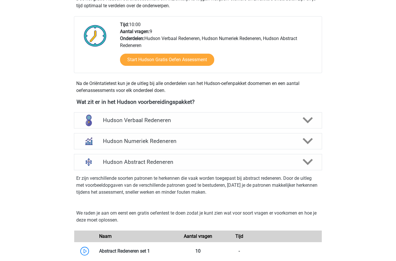
click at [310, 143] on icon at bounding box center [308, 141] width 10 height 10
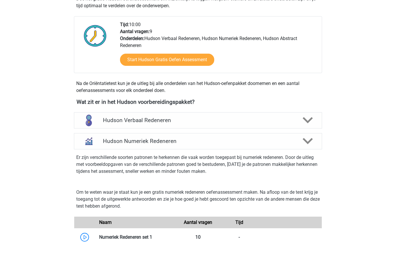
scroll to position [131, 0]
click at [308, 120] on icon at bounding box center [308, 120] width 10 height 10
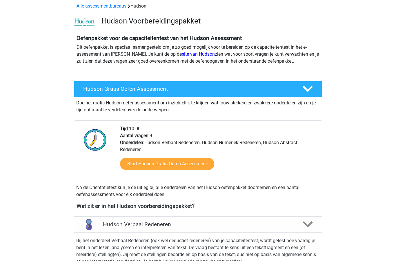
scroll to position [0, 0]
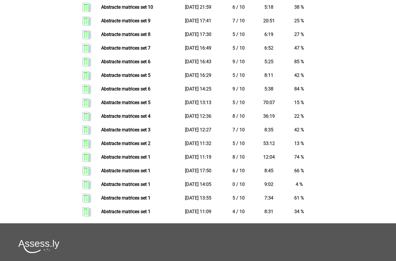
scroll to position [531, 0]
click at [151, 214] on link "Abstracte matrices set 1" at bounding box center [125, 212] width 49 height 6
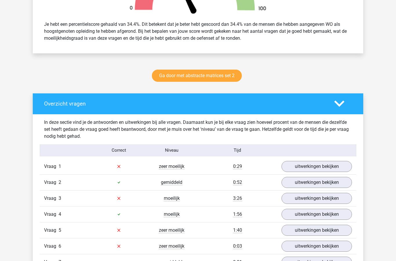
scroll to position [241, 0]
click at [304, 167] on link "uitwerkingen bekijken" at bounding box center [317, 166] width 71 height 11
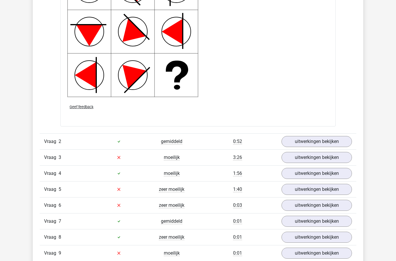
scroll to position [694, 0]
click at [313, 143] on link "uitwerkingen bekijken" at bounding box center [317, 141] width 71 height 11
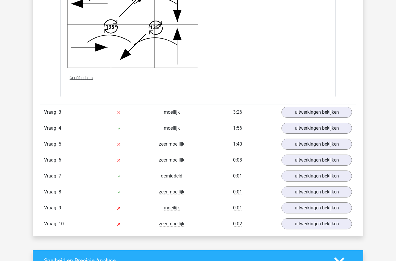
scroll to position [1141, 0]
click at [315, 113] on link "uitwerkingen bekijken" at bounding box center [317, 112] width 71 height 11
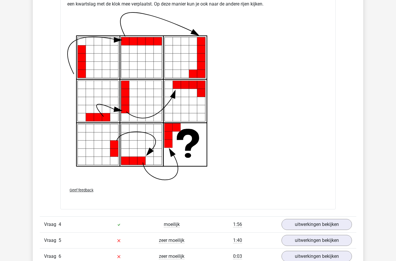
scroll to position [1494, 0]
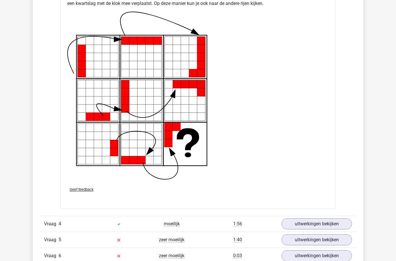
click at [313, 222] on link "uitwerkingen bekijken" at bounding box center [317, 224] width 71 height 11
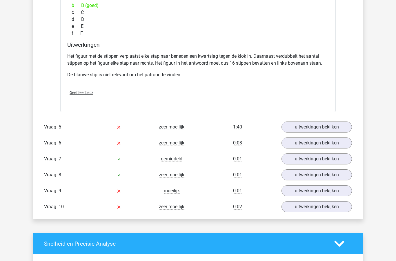
scroll to position [1882, 0]
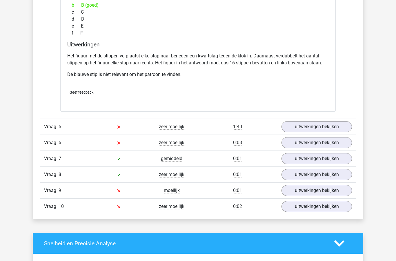
click at [306, 129] on link "uitwerkingen bekijken" at bounding box center [317, 126] width 71 height 11
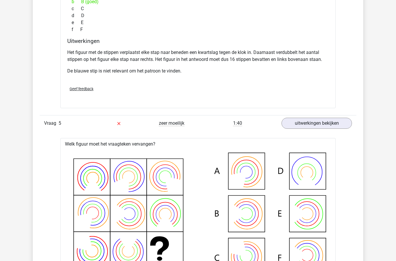
scroll to position [1894, 0]
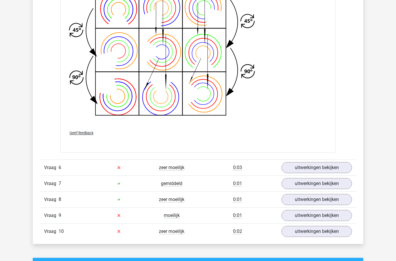
click at [304, 167] on link "uitwerkingen bekijken" at bounding box center [317, 168] width 71 height 11
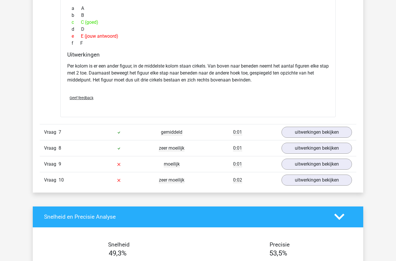
scroll to position [2587, 0]
click at [317, 130] on link "uitwerkingen bekijken" at bounding box center [317, 132] width 71 height 11
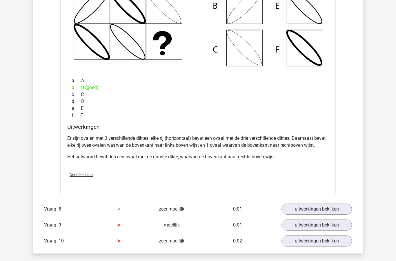
click at [316, 208] on link "uitwerkingen bekijken" at bounding box center [317, 209] width 71 height 11
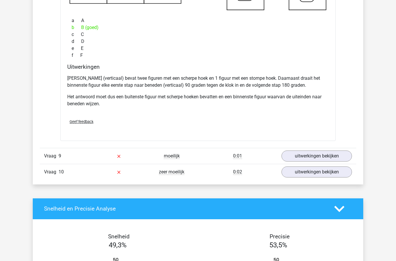
scroll to position [3154, 0]
click at [322, 158] on link "uitwerkingen bekijken" at bounding box center [317, 156] width 71 height 11
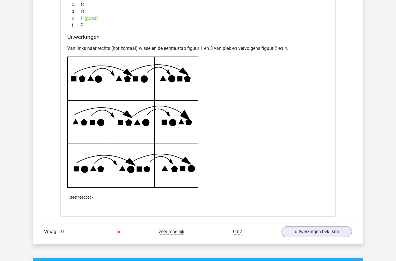
scroll to position [3497, 0]
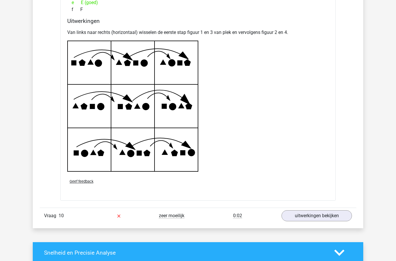
click at [317, 218] on link "uitwerkingen bekijken" at bounding box center [317, 215] width 71 height 11
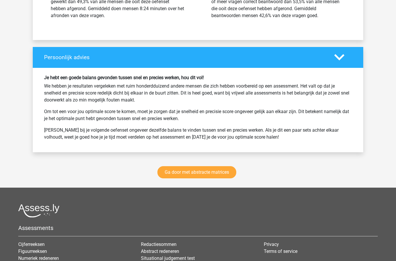
scroll to position [4178, 0]
click at [223, 173] on link "Ga door met abstracte matrices" at bounding box center [197, 172] width 79 height 12
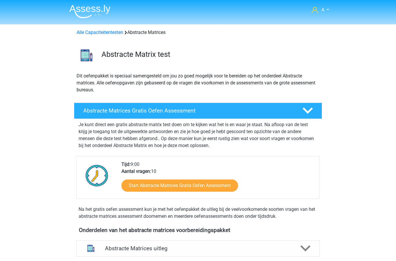
scroll to position [259, 0]
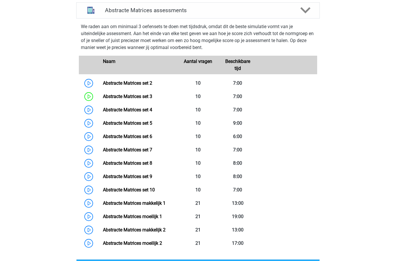
click at [146, 83] on link "Abstracte Matrices set 2" at bounding box center [127, 83] width 49 height 6
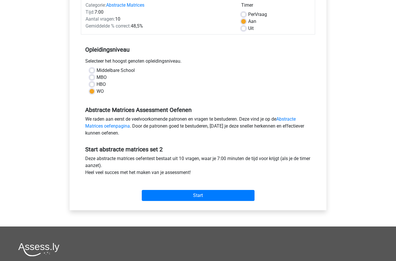
scroll to position [79, 0]
click at [229, 198] on input "Start" at bounding box center [198, 195] width 113 height 11
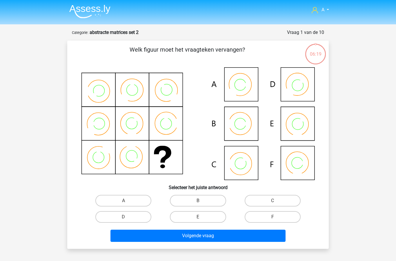
click at [269, 195] on label "C" at bounding box center [273, 201] width 56 height 12
click at [273, 201] on input "C" at bounding box center [275, 203] width 4 height 4
radio input "true"
click at [228, 236] on button "Volgende vraag" at bounding box center [199, 236] width 176 height 12
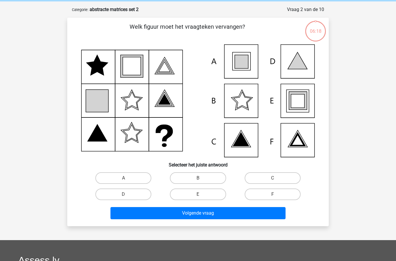
scroll to position [29, 0]
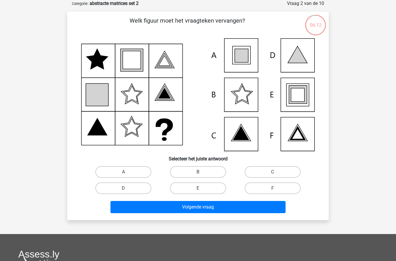
click at [210, 189] on label "E" at bounding box center [198, 189] width 56 height 12
click at [202, 189] on input "E" at bounding box center [200, 190] width 4 height 4
radio input "true"
click at [233, 209] on button "Volgende vraag" at bounding box center [199, 207] width 176 height 12
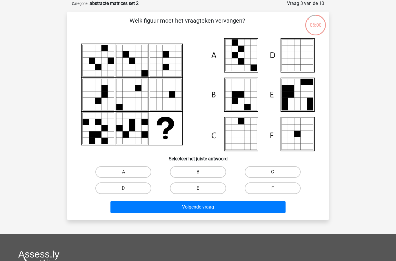
click at [114, 176] on label "A" at bounding box center [123, 172] width 56 height 12
click at [124, 176] on input "A" at bounding box center [126, 174] width 4 height 4
radio input "true"
click at [199, 210] on button "Volgende vraag" at bounding box center [199, 207] width 176 height 12
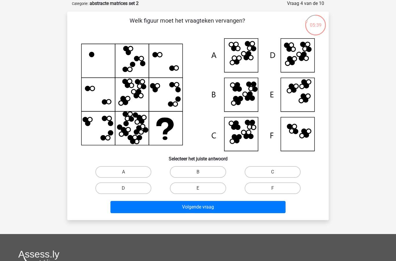
click at [135, 188] on label "D" at bounding box center [123, 189] width 56 height 12
click at [127, 188] on input "D" at bounding box center [126, 190] width 4 height 4
radio input "true"
click at [188, 209] on button "Volgende vraag" at bounding box center [199, 207] width 176 height 12
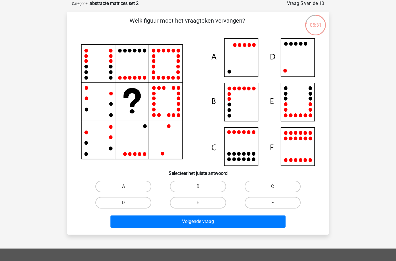
click at [137, 200] on label "D" at bounding box center [123, 203] width 56 height 12
click at [127, 203] on input "D" at bounding box center [126, 205] width 4 height 4
radio input "true"
click at [178, 224] on button "Volgende vraag" at bounding box center [199, 222] width 176 height 12
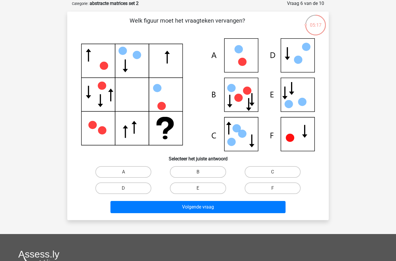
click at [192, 187] on label "E" at bounding box center [198, 189] width 56 height 12
click at [198, 188] on input "E" at bounding box center [200, 190] width 4 height 4
radio input "true"
click at [219, 211] on button "Volgende vraag" at bounding box center [199, 207] width 176 height 12
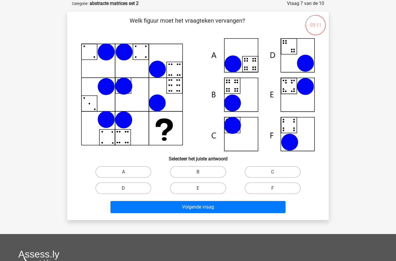
click at [202, 174] on input "B" at bounding box center [200, 174] width 4 height 4
radio input "true"
click at [220, 207] on button "Volgende vraag" at bounding box center [199, 207] width 176 height 12
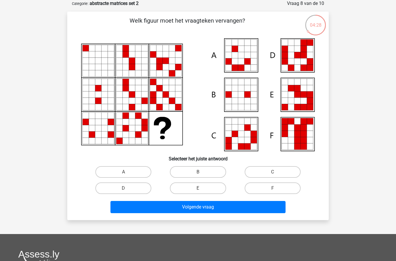
click at [200, 189] on input "E" at bounding box center [200, 190] width 4 height 4
radio input "true"
click at [216, 209] on button "Volgende vraag" at bounding box center [199, 207] width 176 height 12
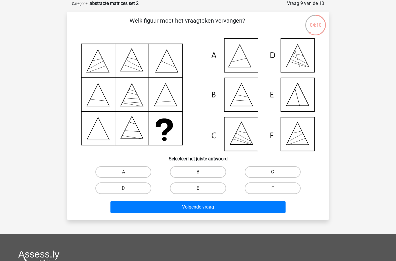
click at [269, 172] on label "C" at bounding box center [273, 172] width 56 height 12
click at [273, 172] on input "C" at bounding box center [275, 174] width 4 height 4
radio input "true"
click at [225, 209] on button "Volgende vraag" at bounding box center [199, 207] width 176 height 12
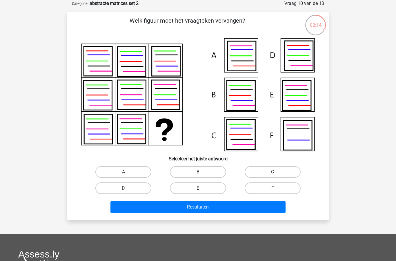
click at [136, 170] on label "A" at bounding box center [123, 172] width 56 height 12
click at [127, 172] on input "A" at bounding box center [126, 174] width 4 height 4
radio input "true"
click at [186, 208] on button "Resultaten" at bounding box center [199, 207] width 176 height 12
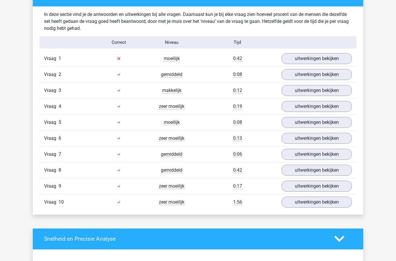
scroll to position [349, 0]
click at [321, 61] on link "uitwerkingen bekijken" at bounding box center [317, 58] width 71 height 11
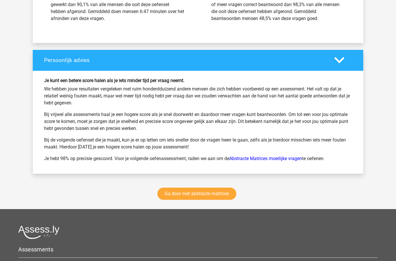
scroll to position [1004, 0]
click at [230, 196] on link "Ga door met abstracte matrices" at bounding box center [197, 194] width 79 height 12
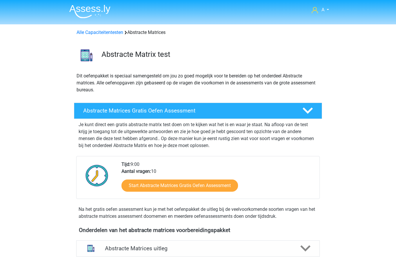
scroll to position [259, 0]
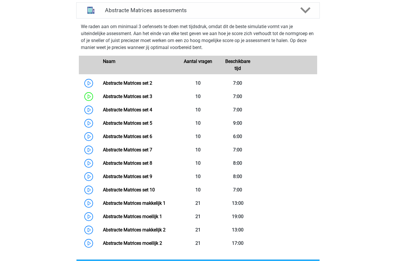
click at [142, 111] on link "Abstracte Matrices set 4" at bounding box center [127, 110] width 49 height 6
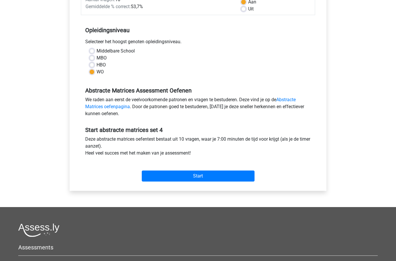
scroll to position [105, 0]
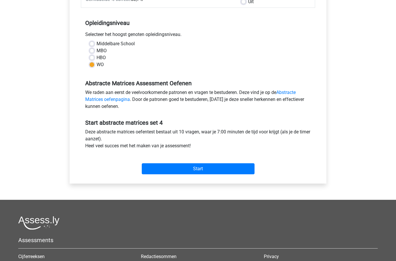
click at [228, 170] on input "Start" at bounding box center [198, 169] width 113 height 11
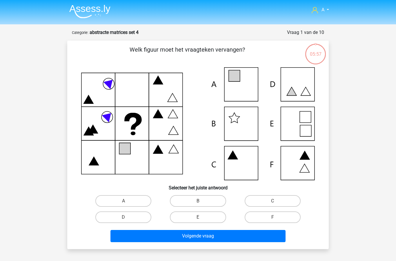
click at [129, 199] on label "A" at bounding box center [123, 201] width 56 height 12
click at [127, 201] on input "A" at bounding box center [126, 203] width 4 height 4
radio input "true"
click at [200, 234] on button "Volgende vraag" at bounding box center [199, 236] width 176 height 12
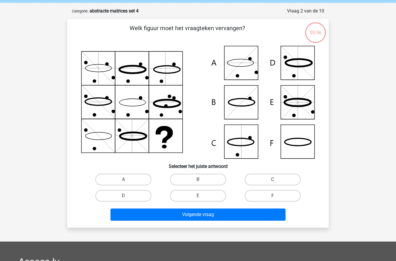
scroll to position [29, 0]
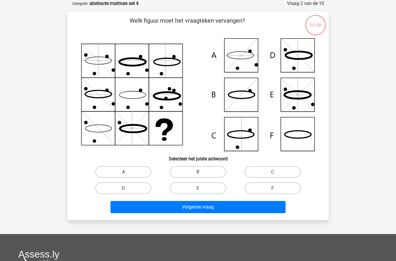
click at [277, 186] on label "F" at bounding box center [273, 189] width 56 height 12
click at [277, 188] on input "F" at bounding box center [275, 190] width 4 height 4
radio input "true"
click at [239, 209] on button "Volgende vraag" at bounding box center [199, 207] width 176 height 12
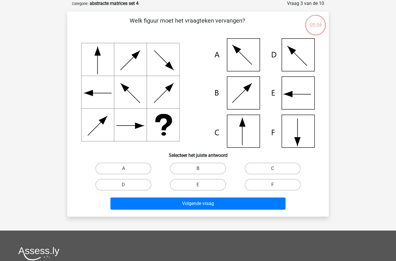
click at [271, 184] on label "F" at bounding box center [273, 185] width 56 height 12
click at [273, 185] on input "F" at bounding box center [275, 187] width 4 height 4
radio input "true"
click at [249, 204] on button "Volgende vraag" at bounding box center [199, 204] width 176 height 12
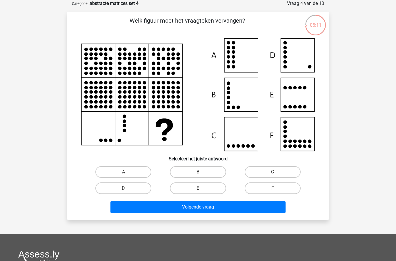
click at [134, 191] on label "D" at bounding box center [123, 189] width 56 height 12
click at [127, 191] on input "D" at bounding box center [126, 190] width 4 height 4
radio input "true"
click at [201, 208] on button "Volgende vraag" at bounding box center [199, 207] width 176 height 12
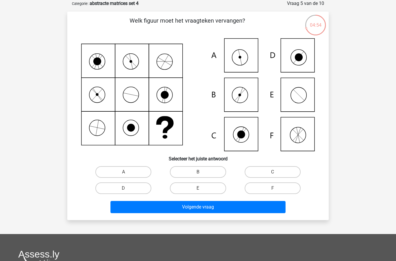
click at [123, 173] on label "A" at bounding box center [123, 172] width 56 height 12
click at [124, 173] on input "A" at bounding box center [126, 174] width 4 height 4
radio input "true"
click at [188, 207] on button "Volgende vraag" at bounding box center [199, 207] width 176 height 12
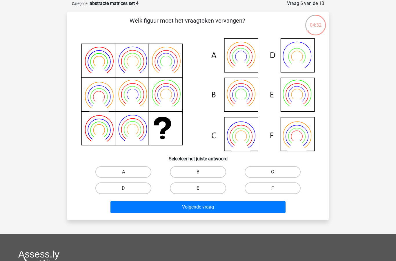
click at [208, 171] on label "B" at bounding box center [198, 172] width 56 height 12
click at [202, 172] on input "B" at bounding box center [200, 174] width 4 height 4
radio input "true"
click at [221, 210] on button "Volgende vraag" at bounding box center [199, 207] width 176 height 12
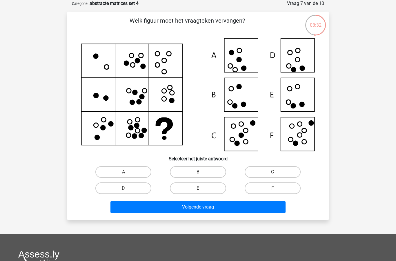
click at [270, 183] on label "F" at bounding box center [273, 189] width 56 height 12
click at [273, 188] on input "F" at bounding box center [275, 190] width 4 height 4
radio input "true"
click at [238, 210] on button "Volgende vraag" at bounding box center [199, 207] width 176 height 12
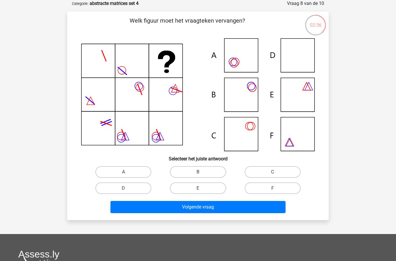
click at [203, 176] on label "B" at bounding box center [198, 172] width 56 height 12
click at [202, 176] on input "B" at bounding box center [200, 174] width 4 height 4
radio input "true"
click at [216, 209] on button "Volgende vraag" at bounding box center [199, 207] width 176 height 12
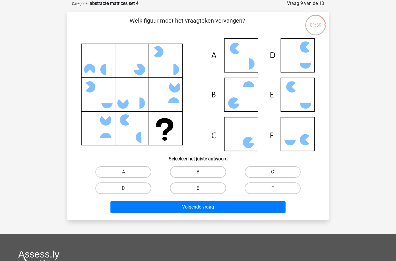
click at [276, 172] on input "C" at bounding box center [275, 174] width 4 height 4
radio input "true"
click at [232, 206] on button "Volgende vraag" at bounding box center [199, 207] width 176 height 12
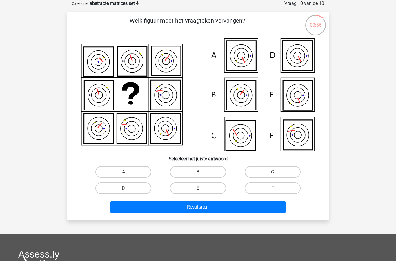
click at [214, 172] on label "B" at bounding box center [198, 172] width 56 height 12
click at [202, 172] on input "B" at bounding box center [200, 174] width 4 height 4
radio input "true"
click at [234, 207] on button "Resultaten" at bounding box center [199, 207] width 176 height 12
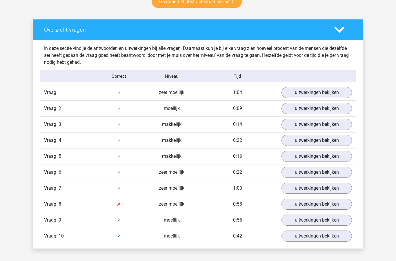
scroll to position [317, 0]
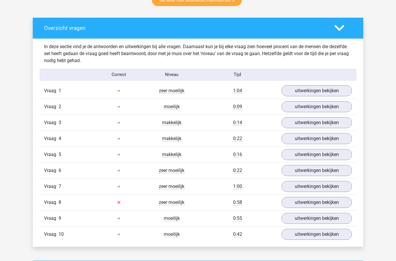
click at [310, 203] on link "uitwerkingen bekijken" at bounding box center [317, 202] width 71 height 11
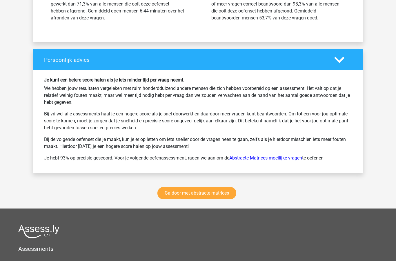
scroll to position [985, 0]
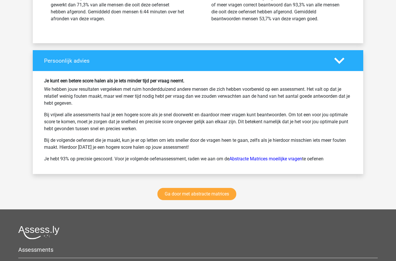
click at [223, 194] on link "Ga door met abstracte matrices" at bounding box center [197, 194] width 79 height 12
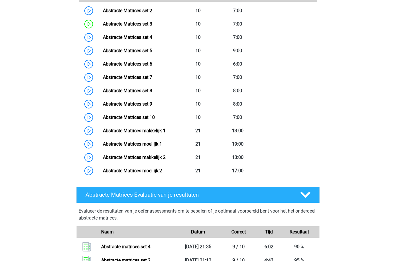
scroll to position [332, 0]
click at [152, 51] on link "Abstracte Matrices set 5" at bounding box center [127, 51] width 49 height 6
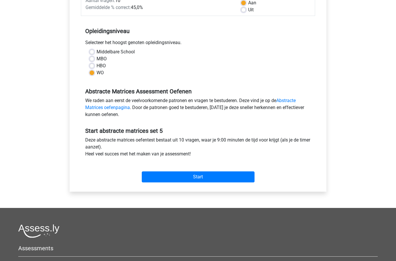
scroll to position [98, 0]
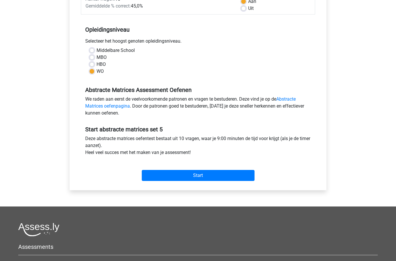
click at [221, 180] on input "Start" at bounding box center [198, 175] width 113 height 11
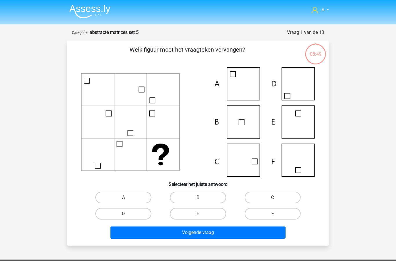
click at [275, 198] on input "C" at bounding box center [275, 200] width 4 height 4
radio input "true"
click at [232, 234] on button "Volgende vraag" at bounding box center [199, 233] width 176 height 12
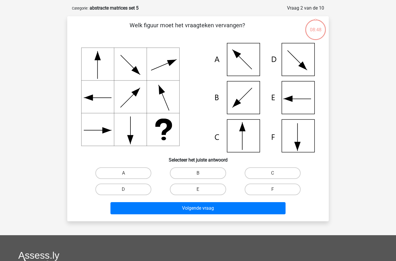
scroll to position [29, 0]
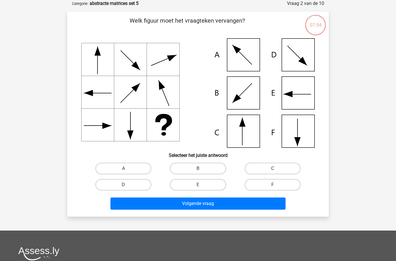
click at [134, 184] on label "D" at bounding box center [123, 185] width 56 height 12
click at [127, 185] on input "D" at bounding box center [126, 187] width 4 height 4
radio input "true"
click at [181, 204] on button "Volgende vraag" at bounding box center [199, 204] width 176 height 12
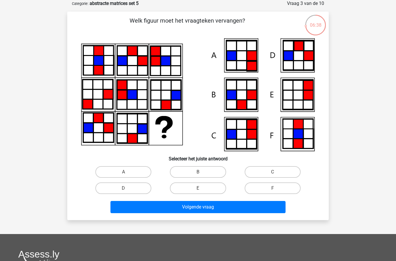
click at [277, 171] on label "C" at bounding box center [273, 172] width 56 height 12
click at [277, 172] on input "C" at bounding box center [275, 174] width 4 height 4
radio input "true"
click at [232, 208] on button "Volgende vraag" at bounding box center [199, 207] width 176 height 12
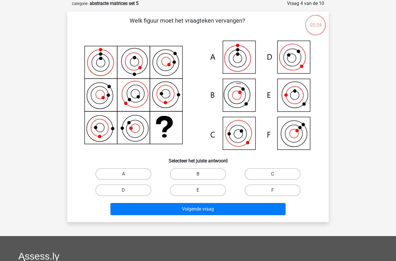
click at [272, 174] on label "C" at bounding box center [273, 174] width 56 height 12
click at [273, 174] on input "C" at bounding box center [275, 176] width 4 height 4
radio input "true"
click at [239, 211] on button "Volgende vraag" at bounding box center [199, 209] width 176 height 12
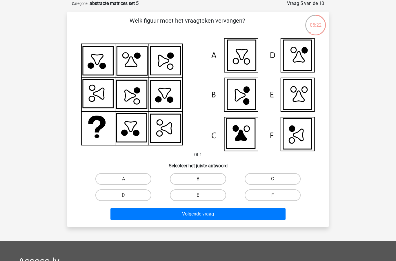
click at [204, 179] on label "B" at bounding box center [198, 179] width 56 height 12
click at [202, 179] on input "B" at bounding box center [200, 181] width 4 height 4
radio input "true"
click at [225, 217] on button "Volgende vraag" at bounding box center [199, 214] width 176 height 12
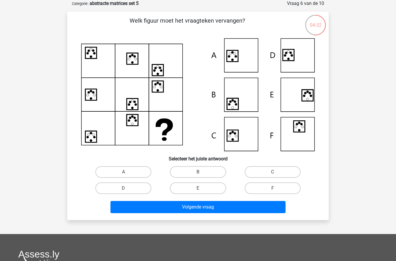
click at [136, 170] on label "A" at bounding box center [123, 172] width 56 height 12
click at [127, 172] on input "A" at bounding box center [126, 174] width 4 height 4
radio input "true"
click at [198, 208] on button "Volgende vraag" at bounding box center [199, 207] width 176 height 12
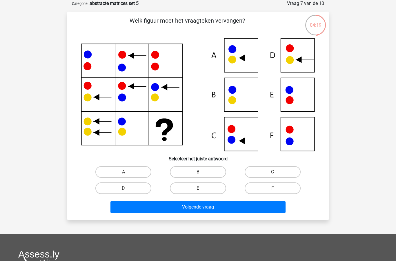
click at [271, 169] on label "C" at bounding box center [273, 172] width 56 height 12
click at [273, 172] on input "C" at bounding box center [275, 174] width 4 height 4
radio input "true"
click at [222, 210] on button "Volgende vraag" at bounding box center [199, 207] width 176 height 12
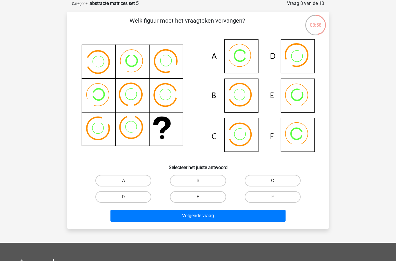
click at [127, 183] on input "A" at bounding box center [126, 183] width 4 height 4
radio input "true"
click at [196, 216] on button "Volgende vraag" at bounding box center [199, 216] width 176 height 12
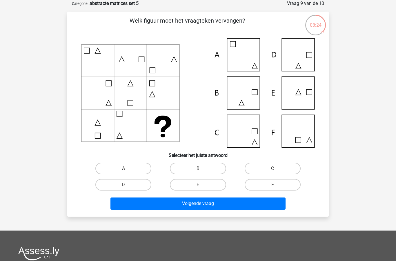
click at [281, 167] on label "C" at bounding box center [273, 169] width 56 height 12
click at [277, 169] on input "C" at bounding box center [275, 171] width 4 height 4
radio input "true"
click at [249, 207] on button "Volgende vraag" at bounding box center [199, 204] width 176 height 12
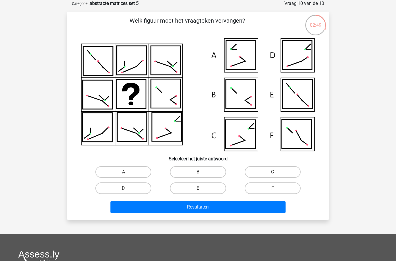
click at [268, 170] on label "C" at bounding box center [273, 172] width 56 height 12
click at [273, 172] on input "C" at bounding box center [275, 174] width 4 height 4
radio input "true"
click at [228, 210] on button "Resultaten" at bounding box center [199, 207] width 176 height 12
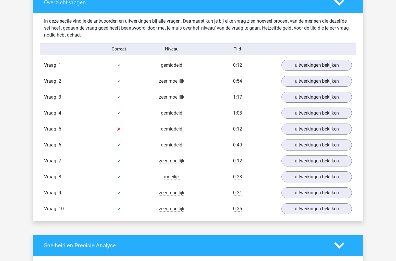
click at [321, 129] on link "uitwerkingen bekijken" at bounding box center [317, 129] width 71 height 11
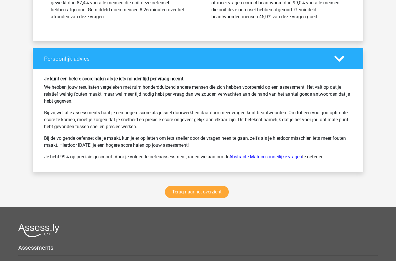
scroll to position [984, 0]
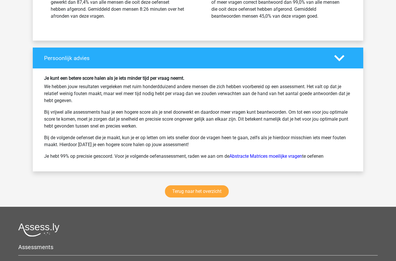
click at [214, 195] on link "Terug naar het overzicht" at bounding box center [197, 192] width 64 height 12
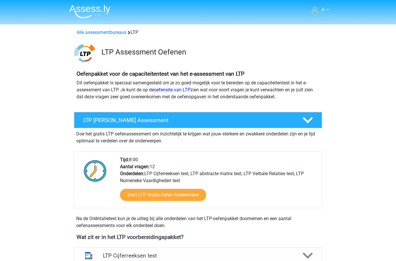
click at [115, 34] on link "Alle assessmentbureaus" at bounding box center [102, 33] width 50 height 6
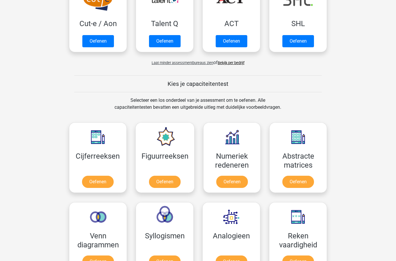
scroll to position [444, 0]
click at [297, 176] on link "Oefenen" at bounding box center [299, 182] width 32 height 12
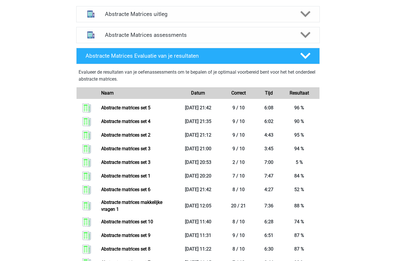
scroll to position [234, 0]
click at [151, 192] on link "Abstracte matrices set 6" at bounding box center [125, 190] width 49 height 6
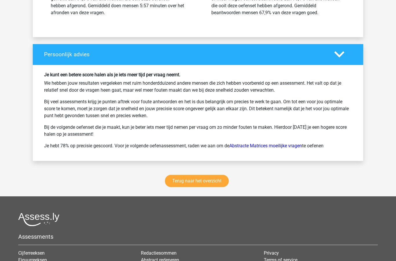
scroll to position [723, 0]
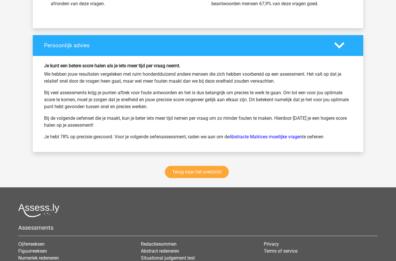
click at [219, 174] on link "Terug naar het overzicht" at bounding box center [197, 172] width 64 height 12
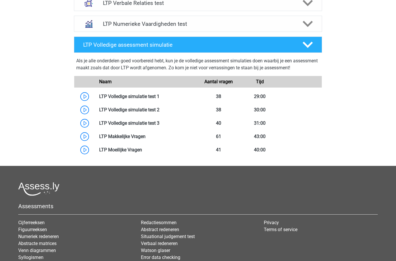
scroll to position [296, 0]
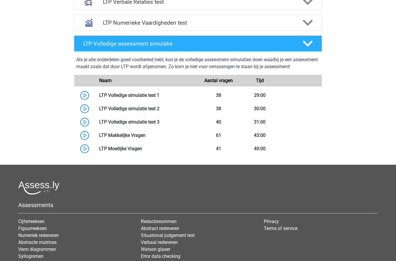
click at [49, 243] on link "Abstracte matrices" at bounding box center [37, 243] width 38 height 6
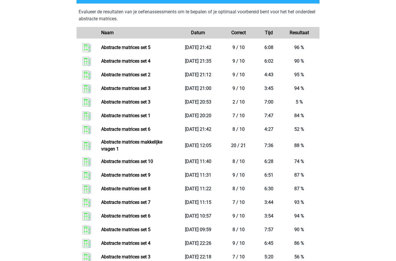
scroll to position [295, 0]
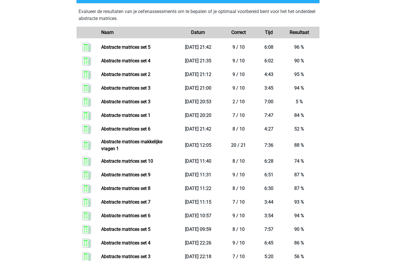
click at [151, 231] on link "Abstracte matrices set 5" at bounding box center [125, 230] width 49 height 6
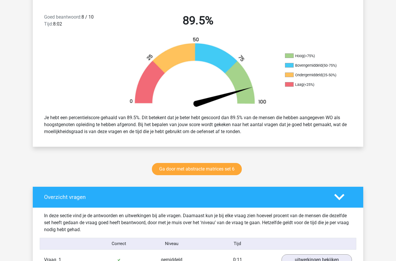
scroll to position [149, 0]
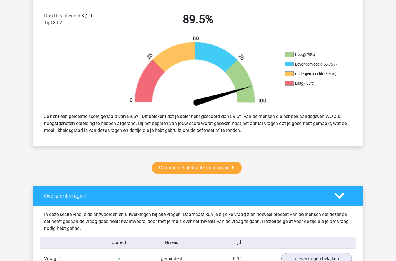
click at [226, 171] on link "Ga door met abstracte matrices set 6" at bounding box center [197, 168] width 90 height 12
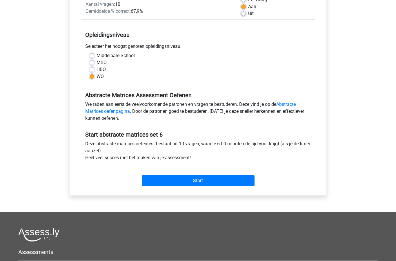
scroll to position [93, 0]
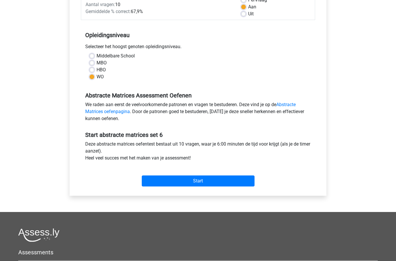
click at [229, 183] on input "Start" at bounding box center [198, 181] width 113 height 11
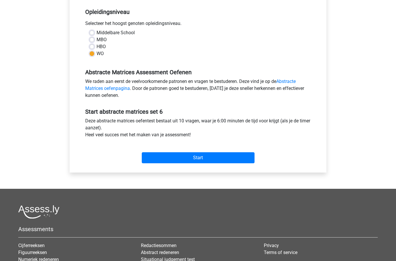
click at [222, 157] on input "Start" at bounding box center [198, 157] width 113 height 11
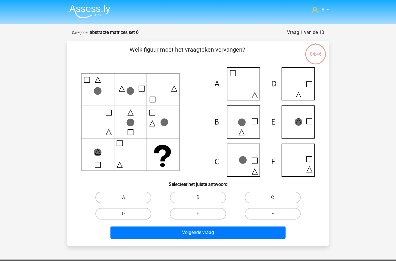
click at [272, 197] on label "C" at bounding box center [273, 198] width 56 height 12
click at [273, 198] on input "C" at bounding box center [275, 200] width 4 height 4
radio input "true"
click at [229, 233] on button "Volgende vraag" at bounding box center [199, 233] width 176 height 12
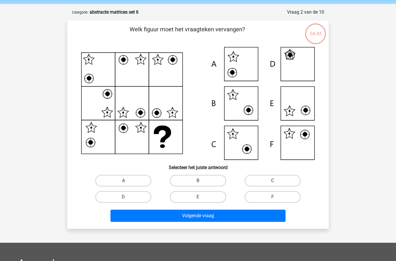
scroll to position [29, 0]
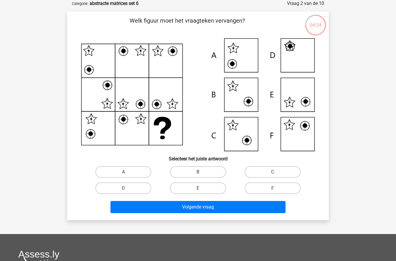
click at [282, 191] on label "F" at bounding box center [273, 189] width 56 height 12
click at [277, 191] on input "F" at bounding box center [275, 190] width 4 height 4
radio input "true"
click at [246, 207] on button "Volgende vraag" at bounding box center [199, 207] width 176 height 12
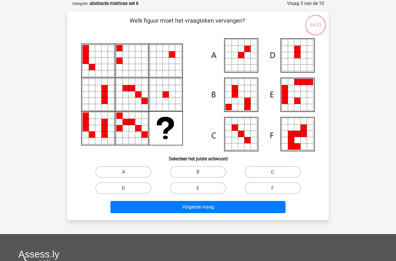
click at [139, 169] on label "A" at bounding box center [123, 172] width 56 height 12
click at [127, 172] on input "A" at bounding box center [126, 174] width 4 height 4
radio input "true"
click at [194, 210] on button "Volgende vraag" at bounding box center [199, 207] width 176 height 12
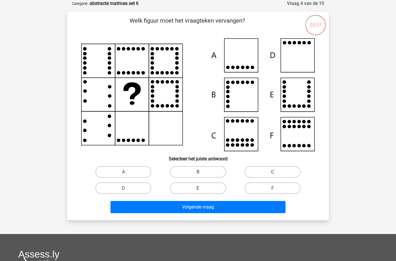
click at [140, 187] on label "D" at bounding box center [123, 189] width 56 height 12
click at [127, 188] on input "D" at bounding box center [126, 190] width 4 height 4
radio input "true"
click at [216, 209] on button "Volgende vraag" at bounding box center [199, 207] width 176 height 12
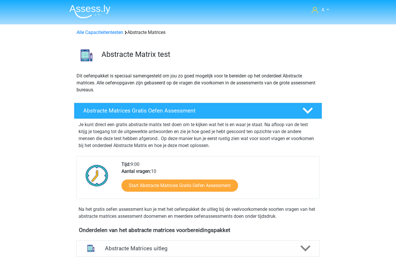
scroll to position [318, 0]
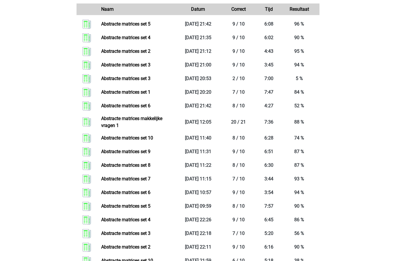
click at [151, 207] on link "Abstracte matrices set 5" at bounding box center [125, 206] width 49 height 6
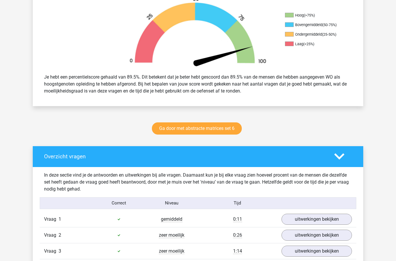
scroll to position [185, 0]
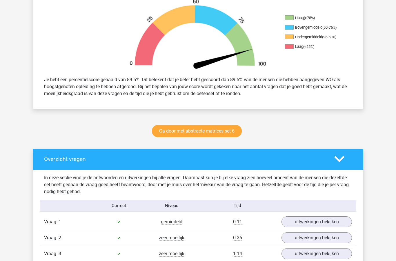
click at [225, 134] on link "Ga door met abstracte matrices set 6" at bounding box center [197, 131] width 90 height 12
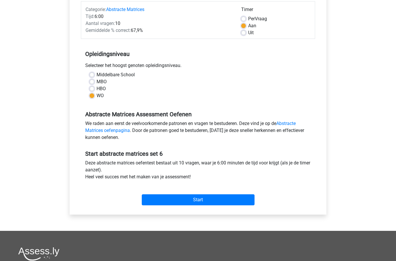
scroll to position [73, 0]
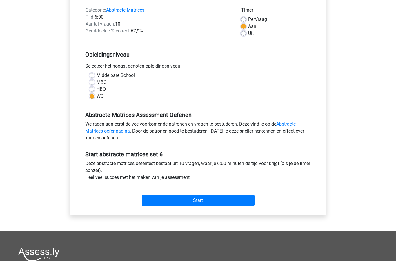
click at [221, 206] on input "Start" at bounding box center [198, 200] width 113 height 11
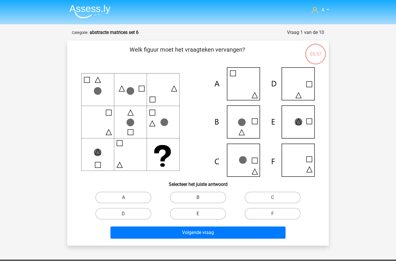
click at [279, 198] on label "C" at bounding box center [273, 198] width 56 height 12
click at [277, 198] on input "C" at bounding box center [275, 200] width 4 height 4
radio input "true"
click at [245, 233] on button "Volgende vraag" at bounding box center [199, 233] width 176 height 12
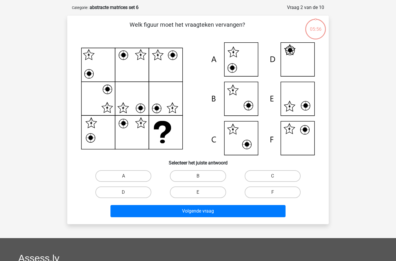
scroll to position [29, 0]
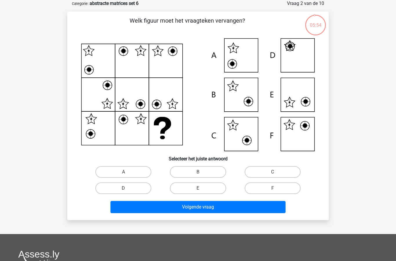
click at [278, 189] on label "F" at bounding box center [273, 189] width 56 height 12
click at [277, 189] on input "F" at bounding box center [275, 190] width 4 height 4
radio input "true"
click at [250, 210] on button "Volgende vraag" at bounding box center [199, 207] width 176 height 12
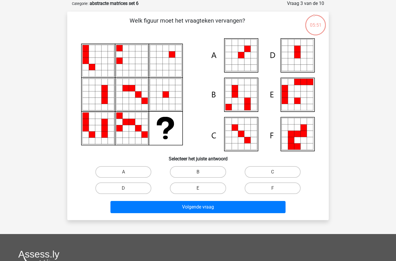
click at [128, 171] on label "A" at bounding box center [123, 172] width 56 height 12
click at [127, 172] on input "A" at bounding box center [126, 174] width 4 height 4
radio input "true"
click at [210, 209] on button "Volgende vraag" at bounding box center [199, 207] width 176 height 12
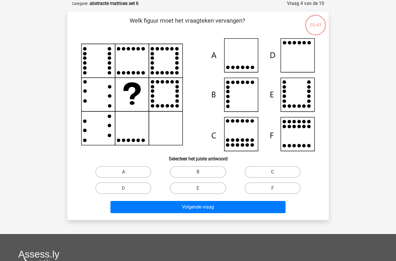
click at [129, 186] on label "D" at bounding box center [123, 189] width 56 height 12
click at [127, 188] on input "D" at bounding box center [126, 190] width 4 height 4
radio input "true"
click at [216, 208] on button "Volgende vraag" at bounding box center [199, 207] width 176 height 12
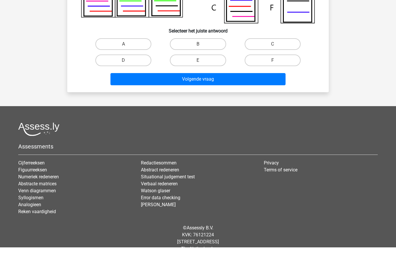
scroll to position [132, 0]
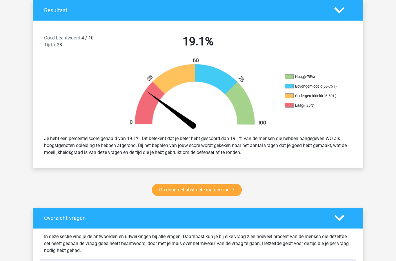
scroll to position [132, 0]
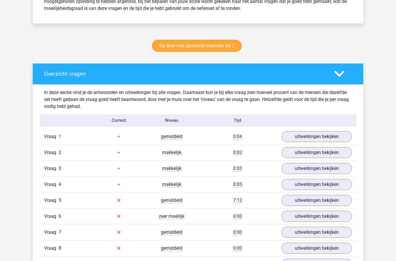
click at [311, 203] on link "uitwerkingen bekijken" at bounding box center [317, 200] width 71 height 11
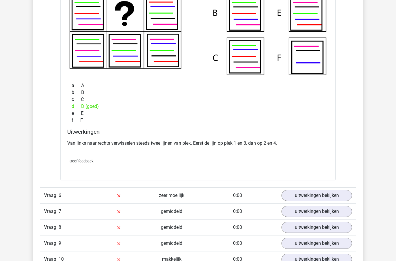
scroll to position [548, 0]
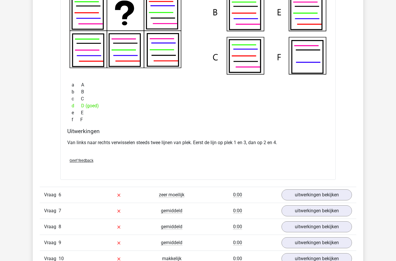
click at [307, 197] on link "uitwerkingen bekijken" at bounding box center [317, 194] width 71 height 11
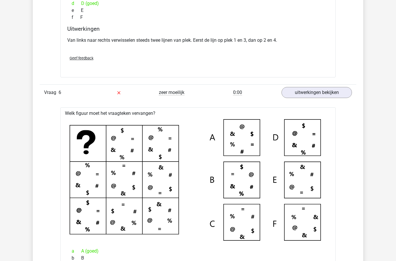
scroll to position [651, 0]
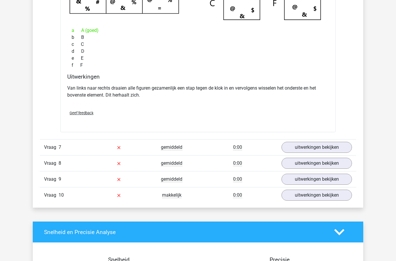
click at [313, 150] on link "uitwerkingen bekijken" at bounding box center [317, 147] width 71 height 11
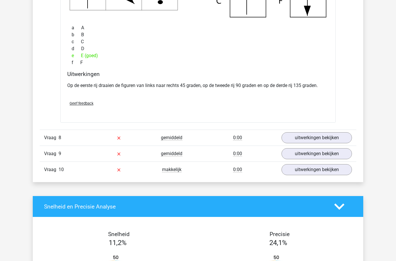
scroll to position [1149, 0]
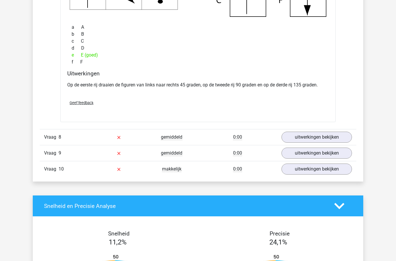
click at [318, 137] on link "uitwerkingen bekijken" at bounding box center [317, 137] width 71 height 11
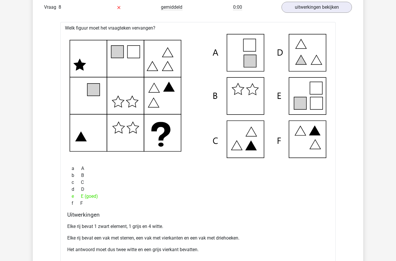
scroll to position [1278, 0]
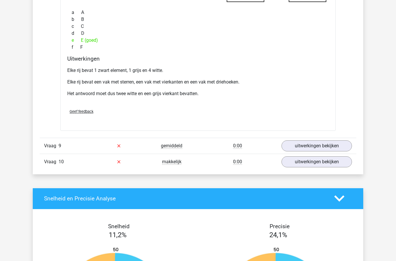
click at [315, 145] on link "uitwerkingen bekijken" at bounding box center [317, 145] width 71 height 11
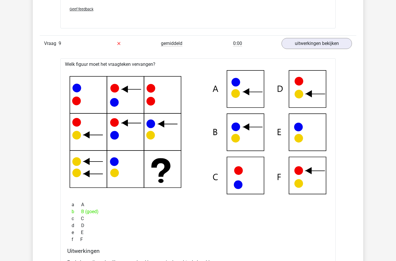
scroll to position [1546, 0]
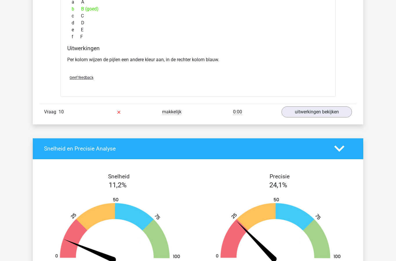
click at [321, 111] on link "uitwerkingen bekijken" at bounding box center [317, 112] width 71 height 11
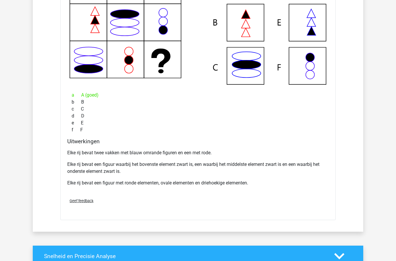
scroll to position [1919, 0]
